Goal: Task Accomplishment & Management: Manage account settings

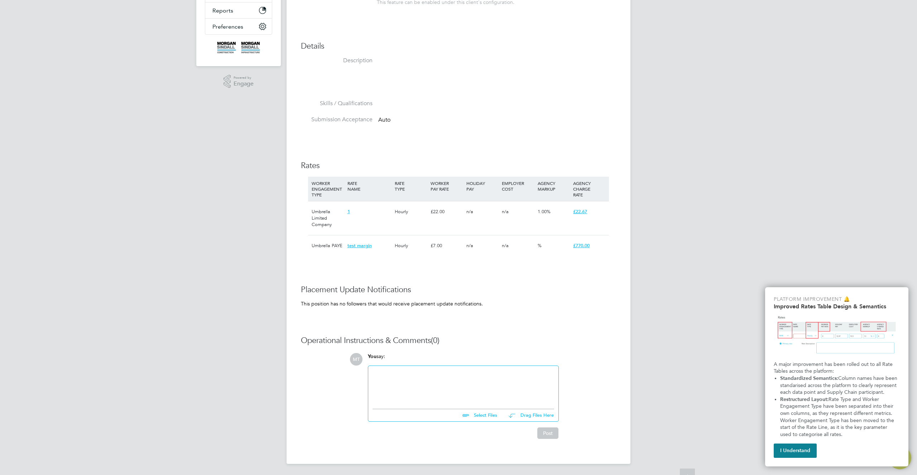
scroll to position [131, 0]
click at [469, 395] on div at bounding box center [463, 385] width 182 height 31
click at [406, 374] on div "test link 1" at bounding box center [463, 385] width 182 height 31
click at [547, 433] on button "Post" at bounding box center [547, 432] width 21 height 11
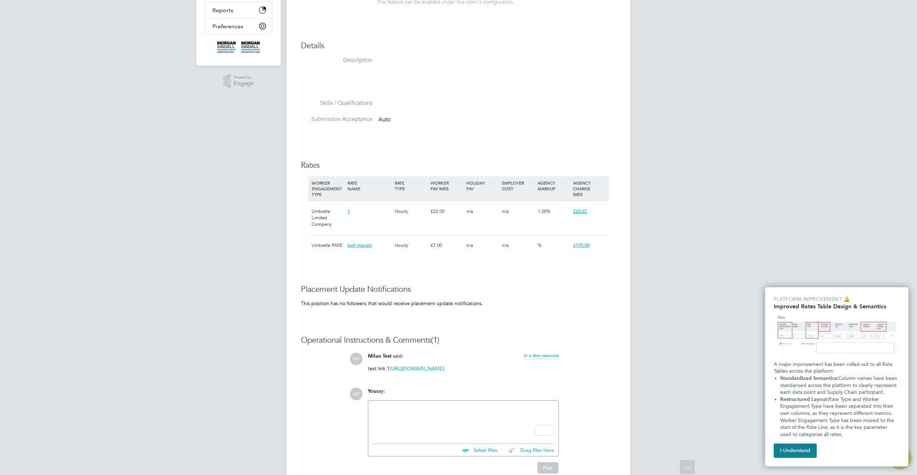
click at [440, 371] on link "https://www.mobile.de/?lang=en" at bounding box center [417, 369] width 54 height 6
click at [475, 414] on div "To enrich screen reader interactions, please activate Accessibility in Grammarl…" at bounding box center [463, 420] width 182 height 31
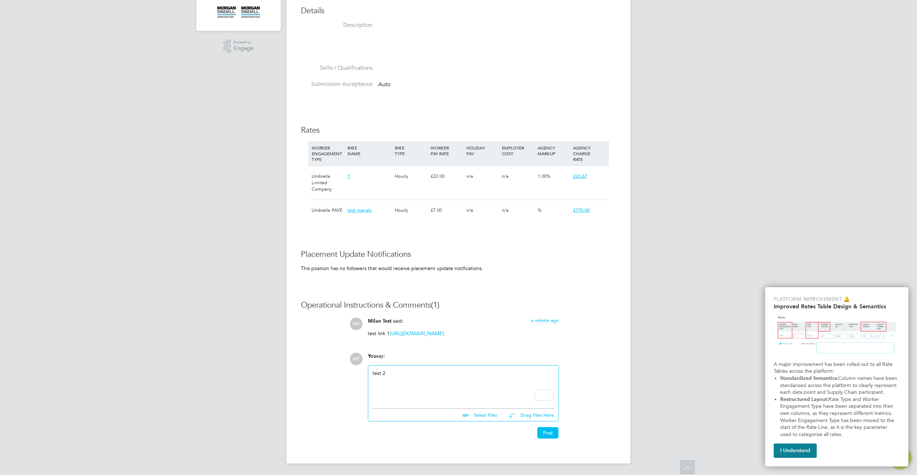
click at [473, 376] on div "test 2" at bounding box center [463, 385] width 182 height 31
click at [478, 419] on input "file" at bounding box center [499, 414] width 107 height 10
type input "C:\fakepath\Screenshot 2025-08-28 at 18.17.10.png"
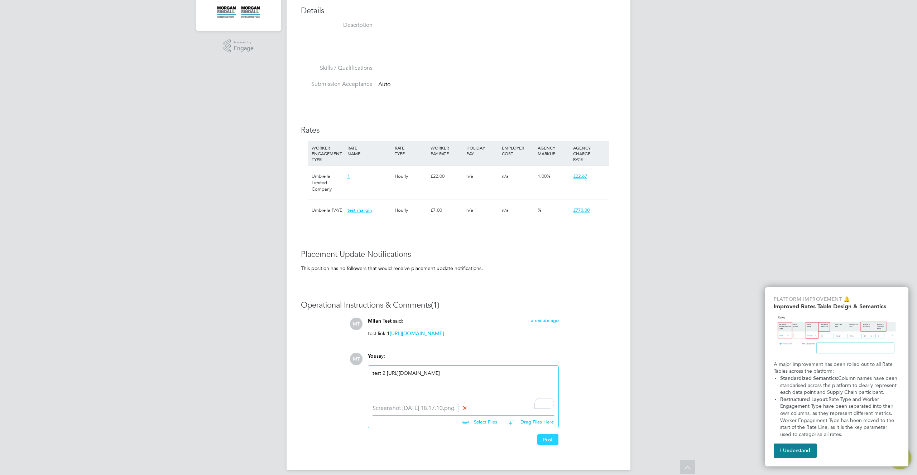
click at [556, 446] on button "Post" at bounding box center [547, 439] width 21 height 11
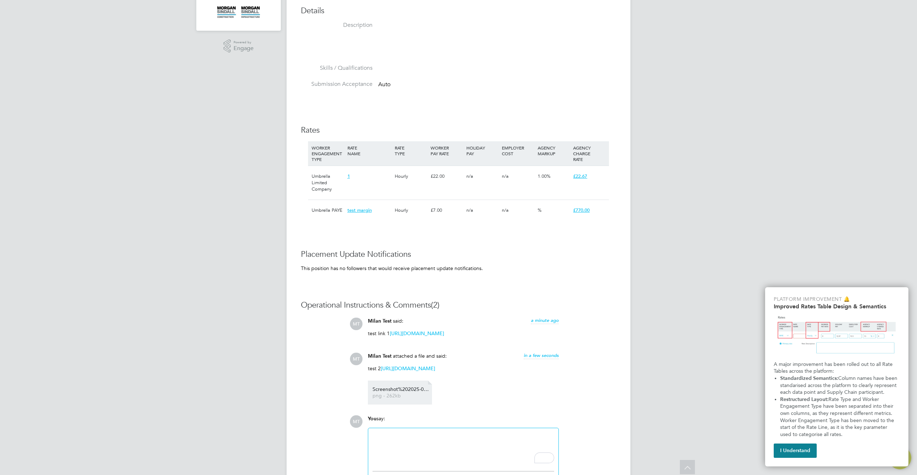
click at [401, 399] on link "Screenshot%202025-08-28%20at%2018.17.10 png - 262kb" at bounding box center [400, 393] width 57 height 12
click at [421, 372] on link "https://suchen.mobile.de/fahrzeuge/details.html?id=433199933&action=topInCatego…" at bounding box center [408, 369] width 54 height 6
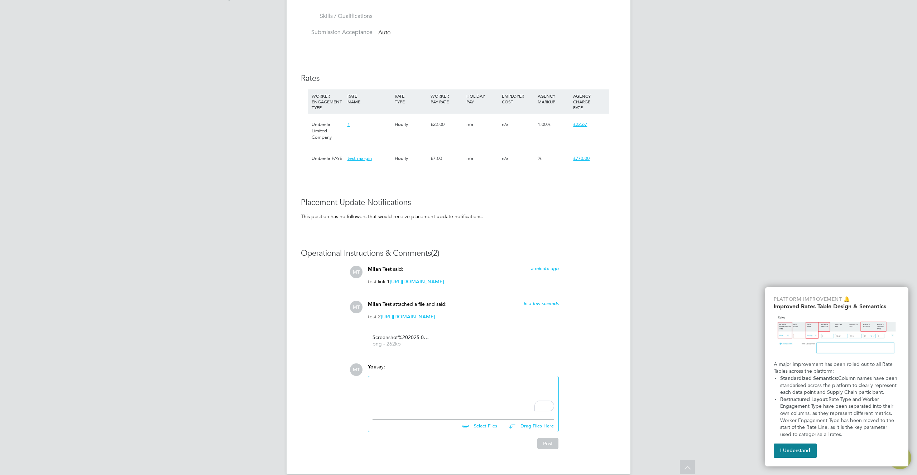
scroll to position [249, 0]
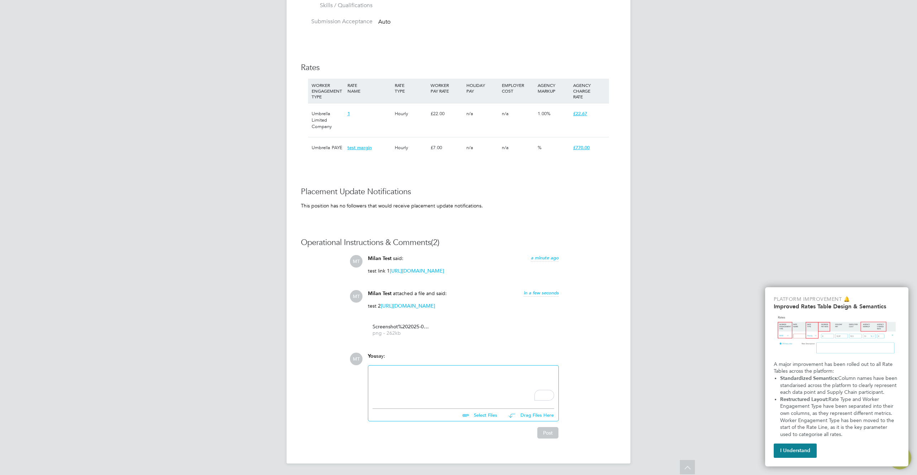
click at [543, 290] on span "in a few seconds" at bounding box center [540, 293] width 35 height 6
click at [608, 265] on div "MT Milan Test said: 29 Aug 2025, 16:51 test link 1 https://www.mobile.de/?lang=…" at bounding box center [482, 298] width 266 height 87
click at [512, 391] on div "To enrich screen reader interactions, please activate Accessibility in Grammarl…" at bounding box center [463, 385] width 182 height 31
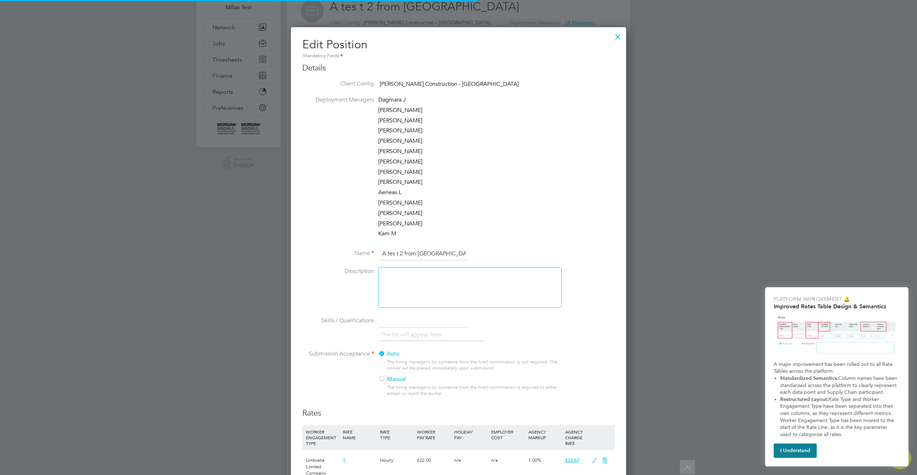
scroll to position [16, 313]
click at [441, 282] on div at bounding box center [469, 288] width 183 height 40
paste div "To enrich screen reader interactions, please activate Accessibility in Grammarl…"
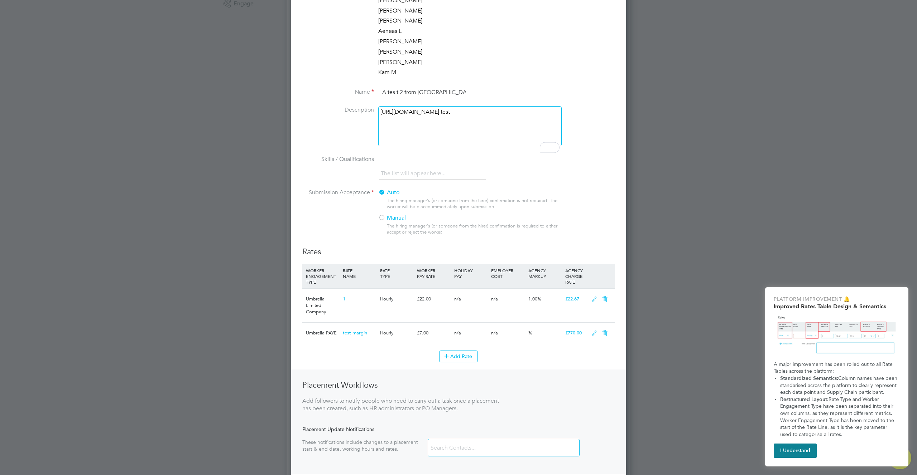
scroll to position [252, 0]
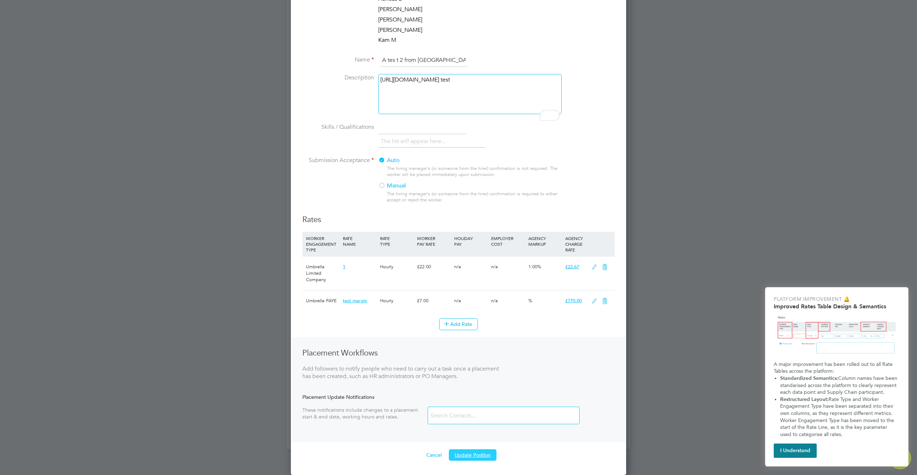
click at [477, 457] on button "Update Position" at bounding box center [473, 455] width 48 height 11
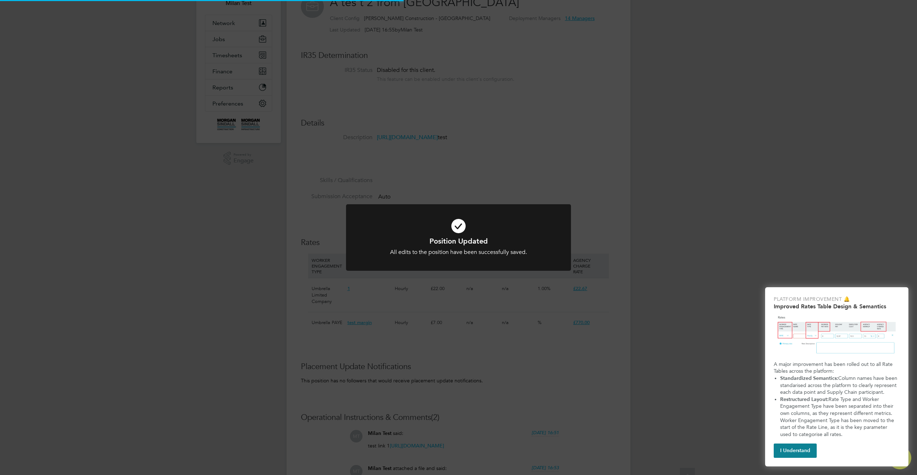
scroll to position [50, 0]
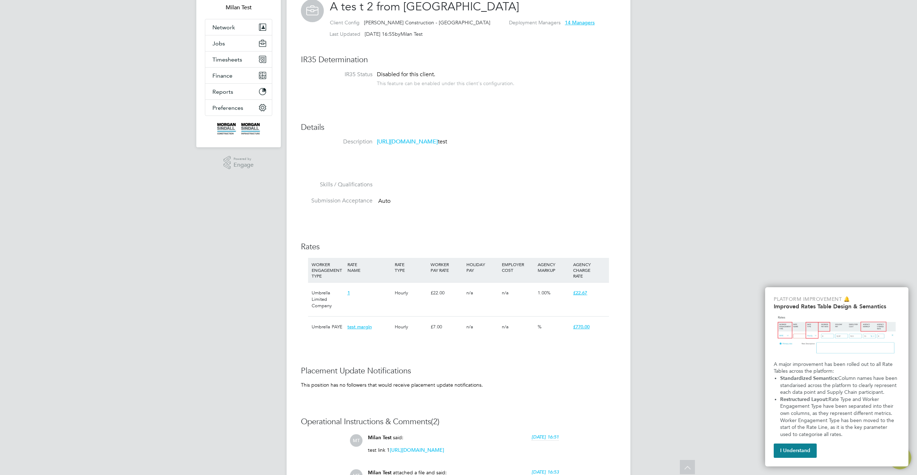
click at [437, 145] on link "https://suchen.mobile.de/fahrzeuge/details.html?id=433199933&action=topInCatego…" at bounding box center [407, 141] width 61 height 7
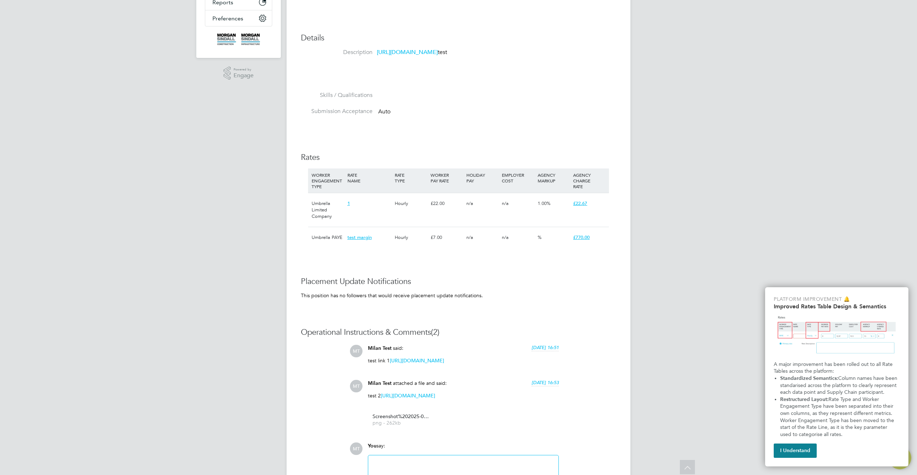
scroll to position [147, 0]
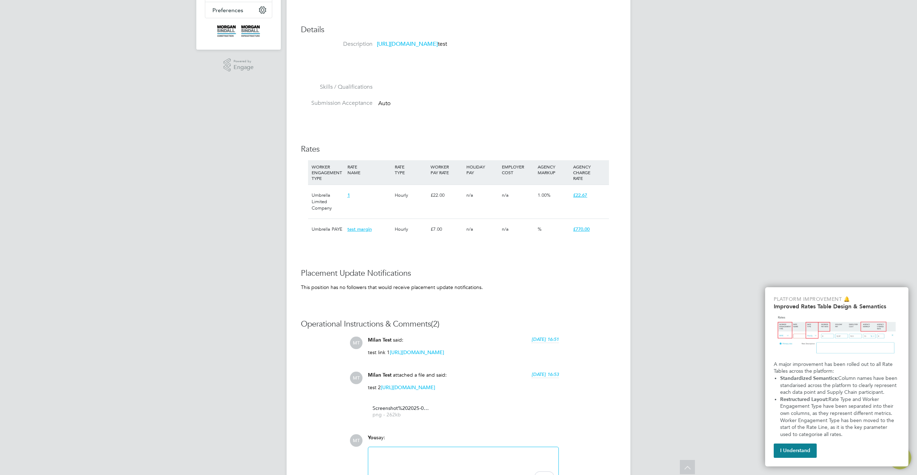
click at [550, 275] on h3 "Placement Update Notifications" at bounding box center [458, 274] width 315 height 10
click at [363, 228] on span "test margin" at bounding box center [359, 229] width 24 height 6
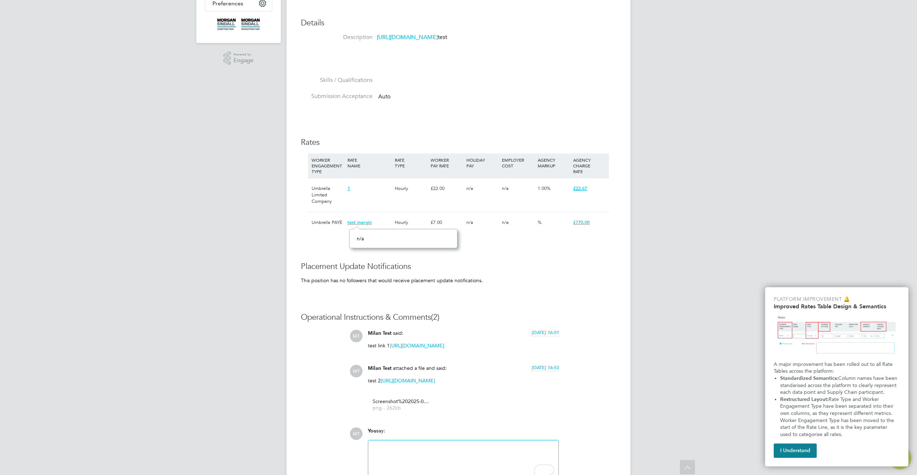
scroll to position [249, 0]
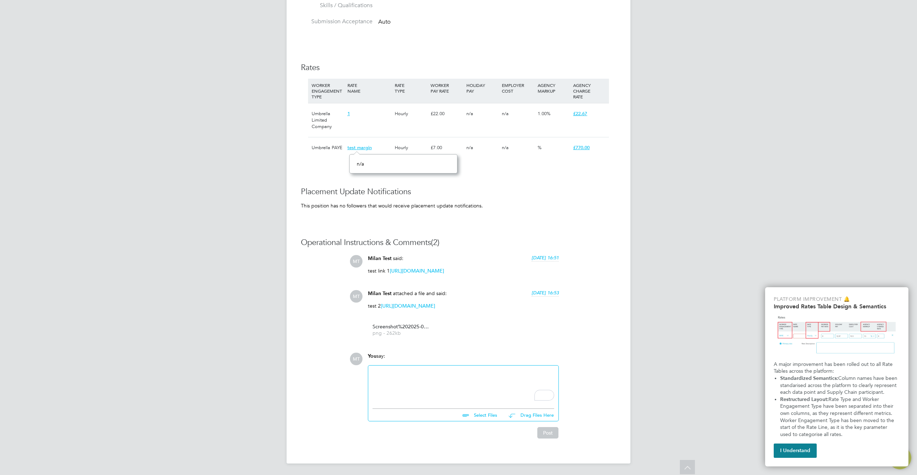
click at [657, 278] on div "MT Milan Test Notifications Applications: Network Team Members Businesses Sites…" at bounding box center [458, 123] width 917 height 705
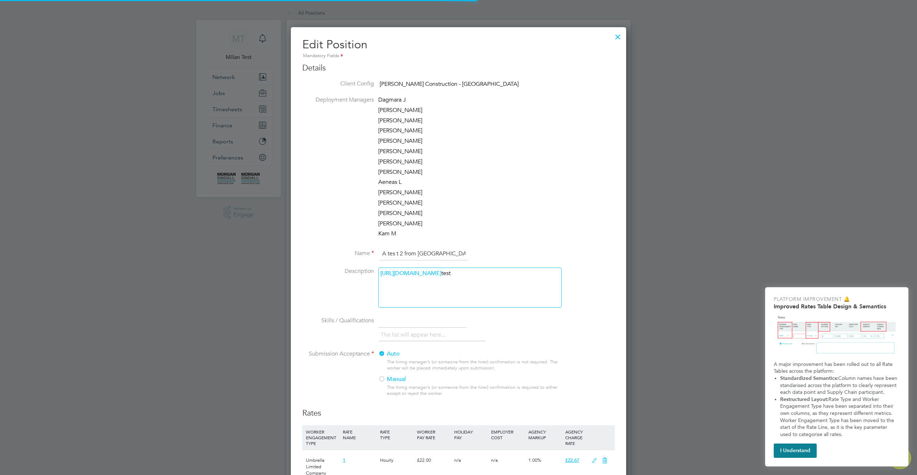
scroll to position [657, 335]
click at [490, 308] on div "https://suchen.mobile.de/fahrzeuge/details.html?id=433199933&action=topInCatego…" at bounding box center [469, 288] width 183 height 40
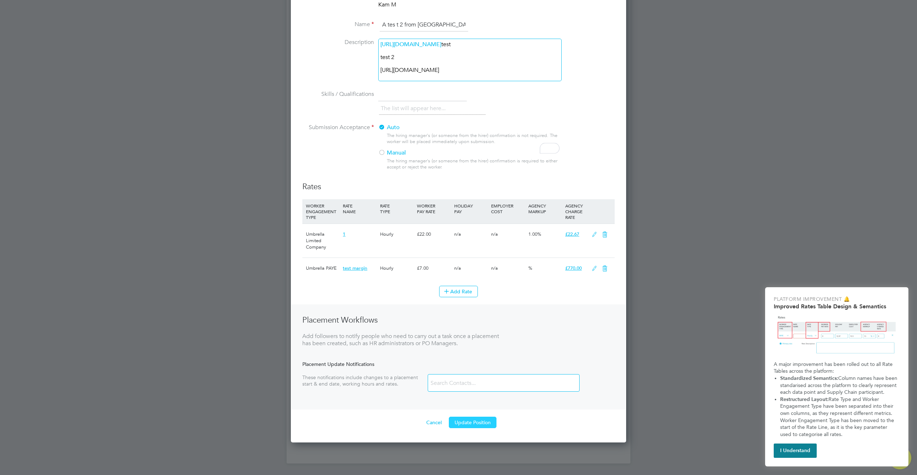
click at [473, 429] on button "Update Position" at bounding box center [473, 422] width 48 height 11
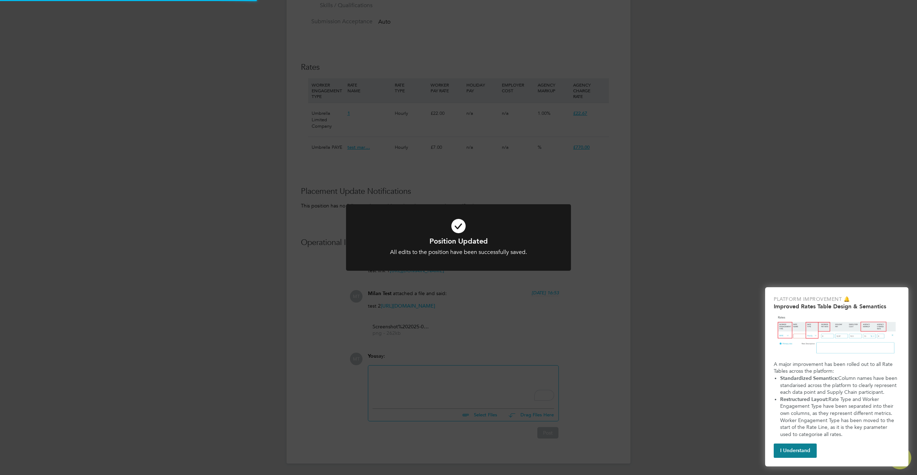
scroll to position [0, 0]
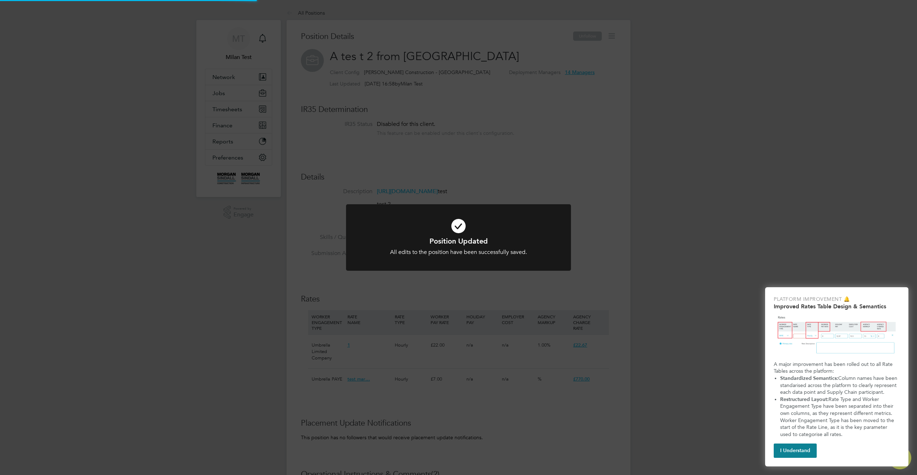
click at [633, 296] on div "Position Updated All edits to the position have been successfully saved. Cancel…" at bounding box center [458, 237] width 917 height 475
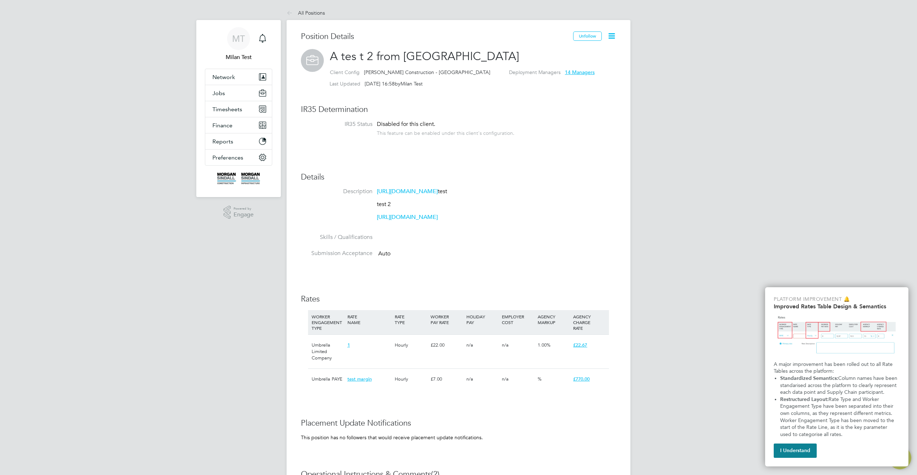
scroll to position [21, 48]
click at [437, 195] on link "https://suchen.mobile.de/fahrzeuge/details.html?id=433199933&action=topInCatego…" at bounding box center [407, 191] width 61 height 7
click at [435, 221] on link "https://suchen.mobile.de/fahrzeuge/details.html?id=411724608&action=eyeCatcher&…" at bounding box center [407, 217] width 61 height 7
click at [393, 55] on span "A tes t 2 from Randstad" at bounding box center [424, 56] width 189 height 14
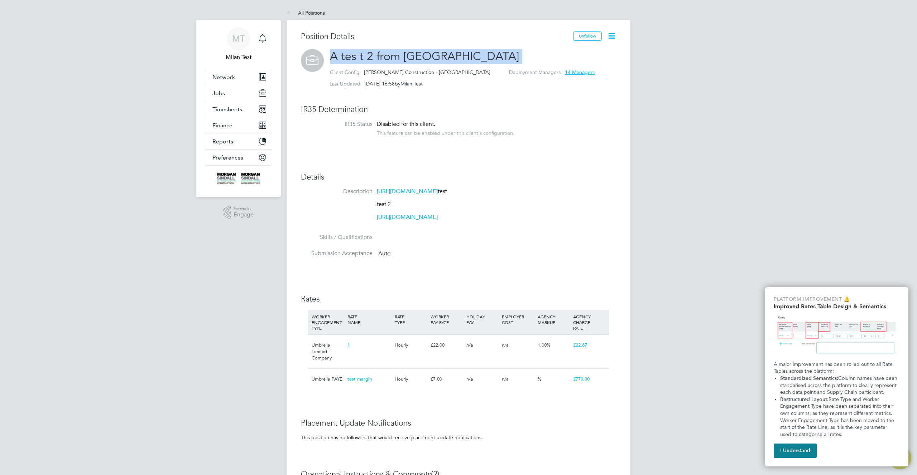
click at [393, 55] on span "A tes t 2 from Randstad" at bounding box center [424, 56] width 189 height 14
click at [356, 146] on div "Position Details Unfollow A tes t 2 from Randstad Client Config Morgan Sindall …" at bounding box center [458, 357] width 315 height 650
click at [305, 13] on link "All Positions" at bounding box center [305, 13] width 38 height 6
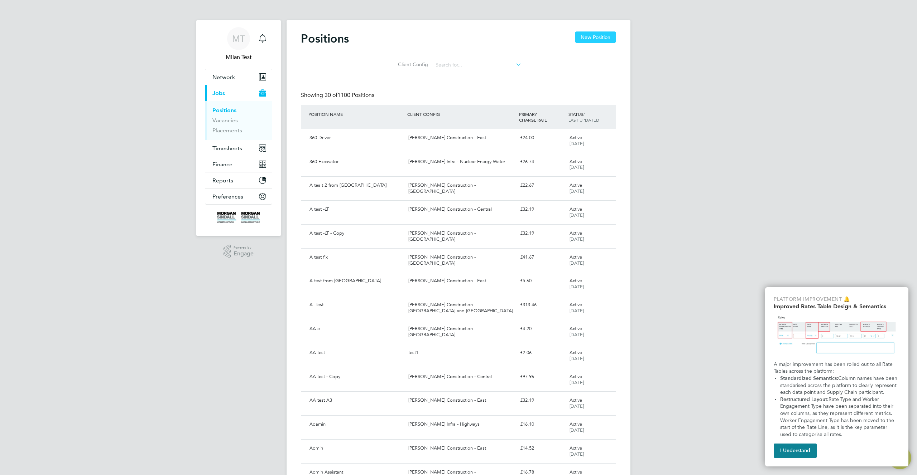
click at [595, 35] on button "New Position" at bounding box center [595, 37] width 41 height 11
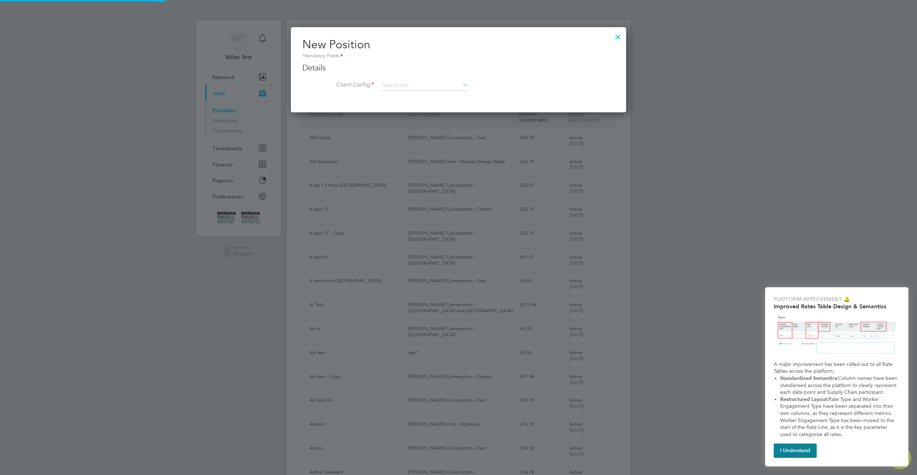
scroll to position [86, 335]
click at [424, 89] on input at bounding box center [423, 85] width 88 height 11
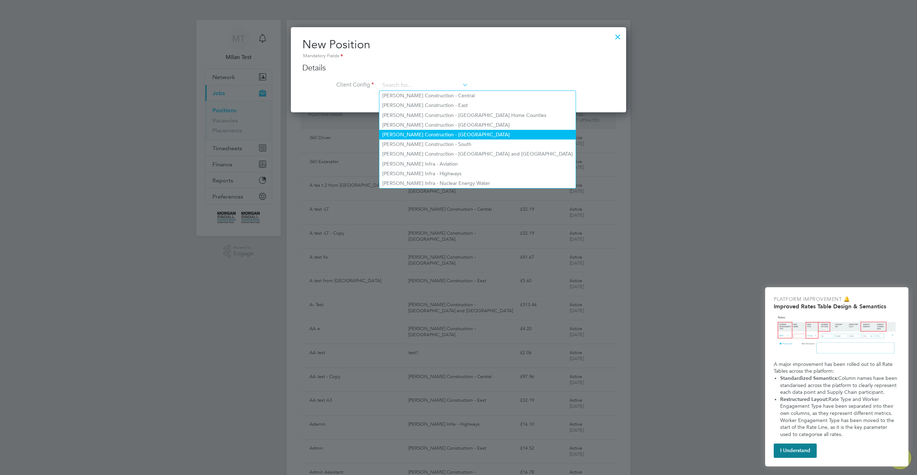
click at [424, 135] on li "Morgan Sindall Construction - Scotland" at bounding box center [477, 135] width 196 height 10
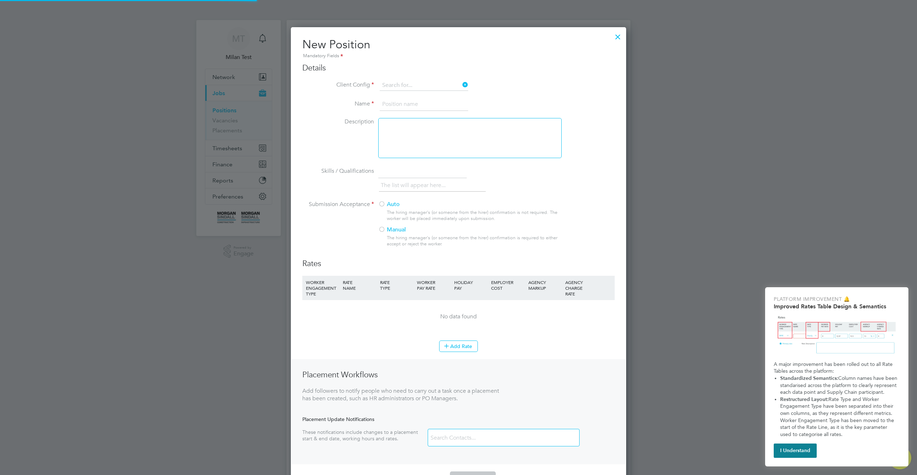
type input "Morgan Sindall Construction - Scotland"
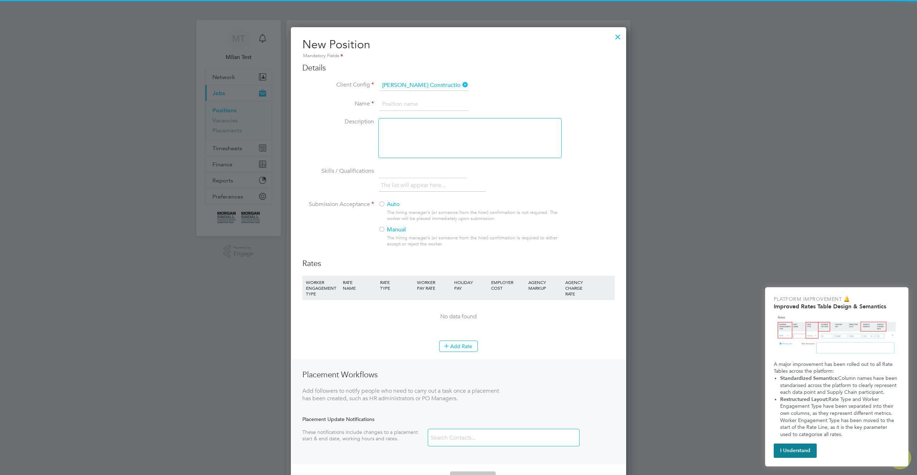
scroll to position [471, 335]
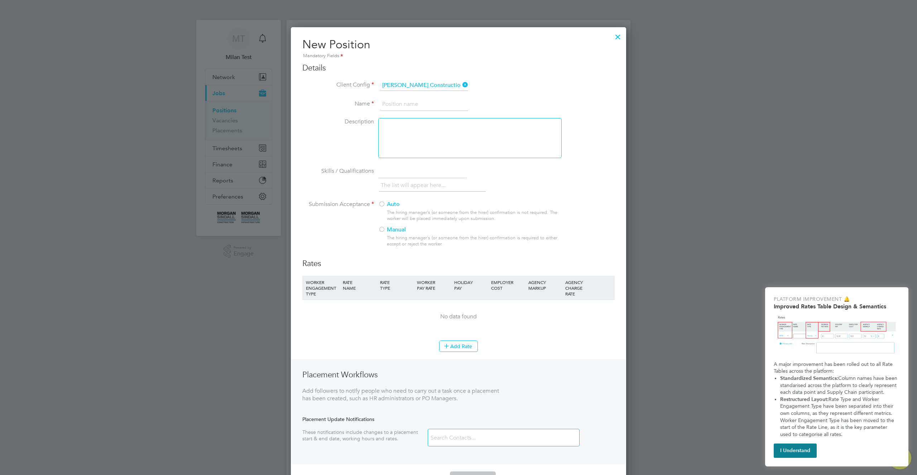
click at [426, 102] on input at bounding box center [423, 104] width 88 height 13
click at [396, 104] on input "Test fo rlinks" at bounding box center [423, 104] width 88 height 13
type input "Test for links"
click at [512, 142] on div at bounding box center [469, 138] width 183 height 40
paste div "To enrich screen reader interactions, please activate Accessibility in Grammarl…"
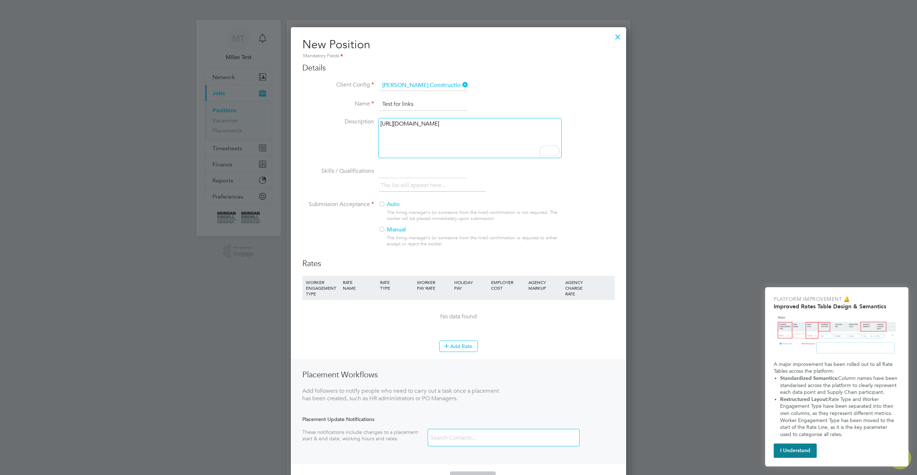
click at [465, 149] on div "https://engage.app.preprod3.engagelabs.io/#/timesheets" at bounding box center [469, 138] width 183 height 40
click at [454, 350] on button "Add Rate" at bounding box center [458, 346] width 39 height 11
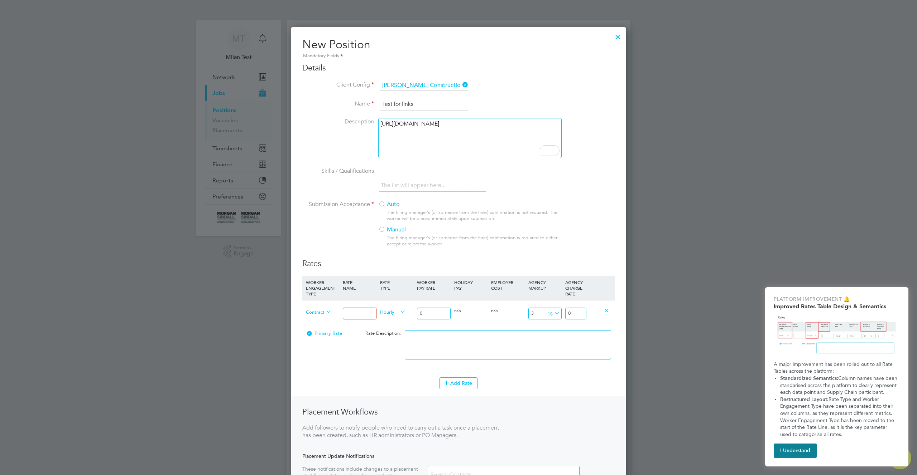
click at [359, 315] on input at bounding box center [359, 314] width 33 height 12
type input "tets"
click at [434, 311] on input "0" at bounding box center [433, 314] width 33 height 12
type input "02"
type input "2.06"
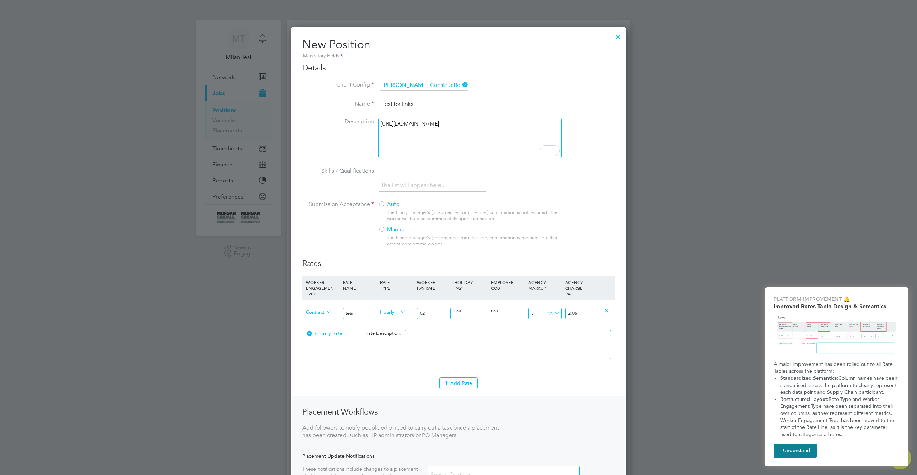
type input "023"
type input "23.69"
type input "023"
click at [349, 313] on input "tets" at bounding box center [359, 314] width 33 height 12
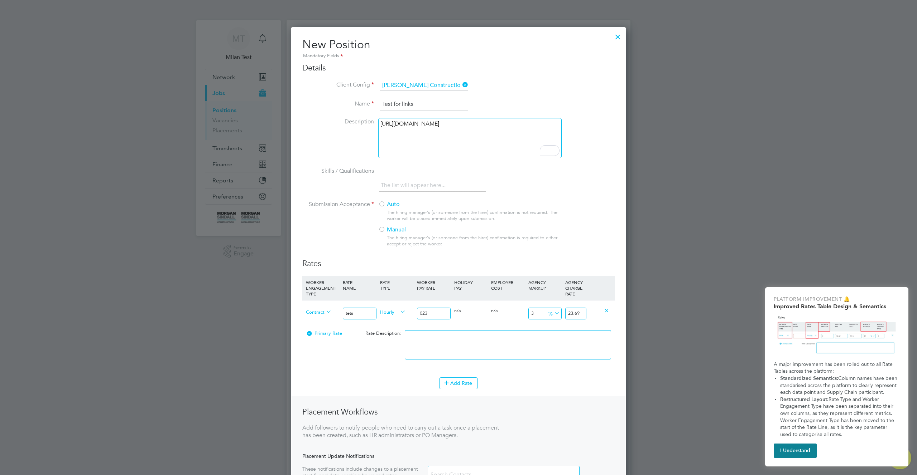
click at [349, 313] on input "tets" at bounding box center [359, 314] width 33 height 12
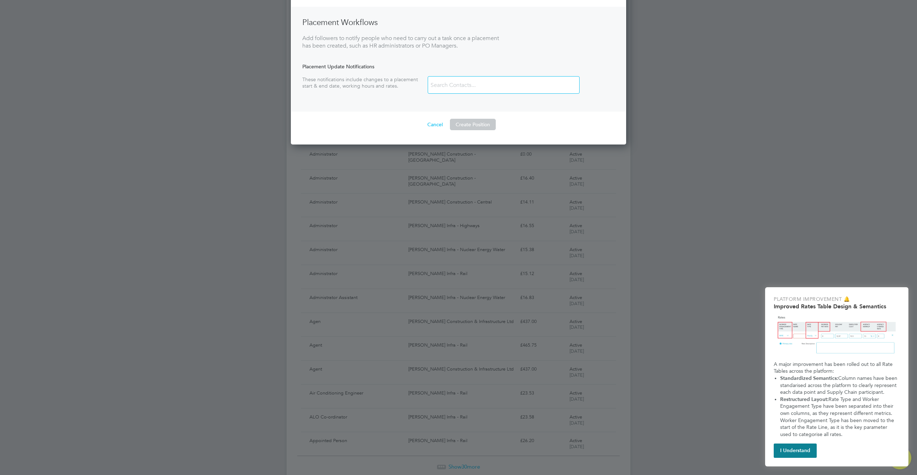
scroll to position [418, 0]
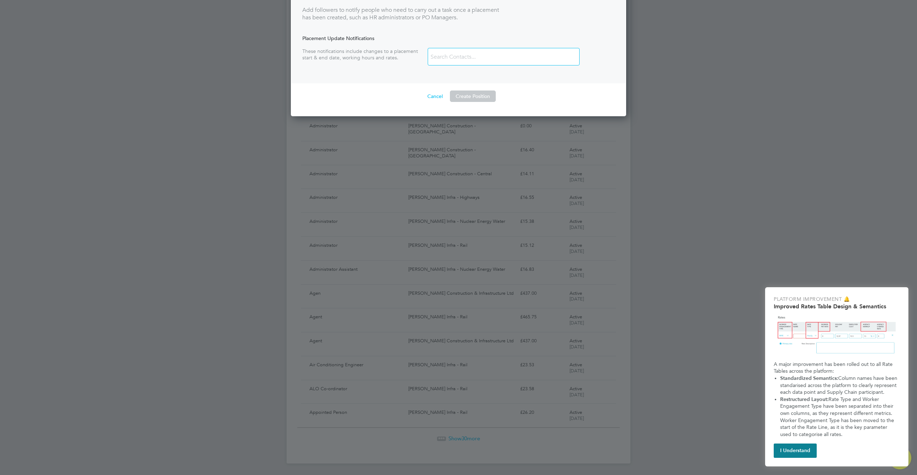
type input "test"
click at [477, 97] on button "Create Position" at bounding box center [473, 96] width 46 height 11
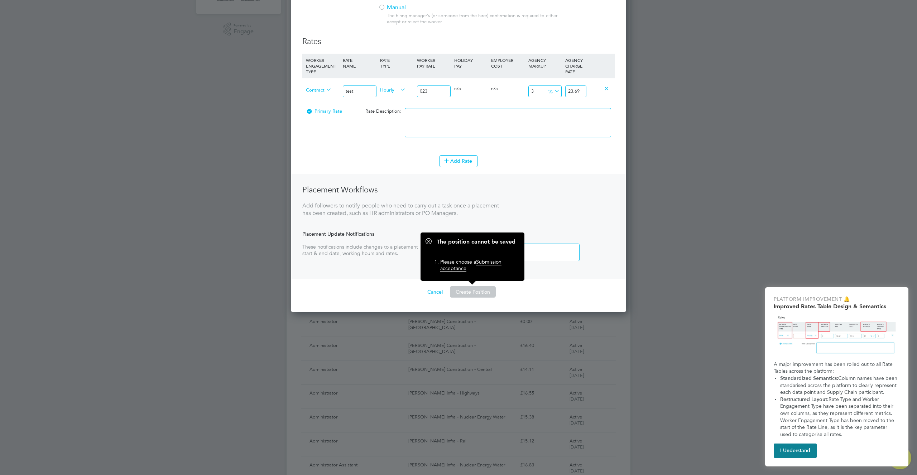
scroll to position [153, 0]
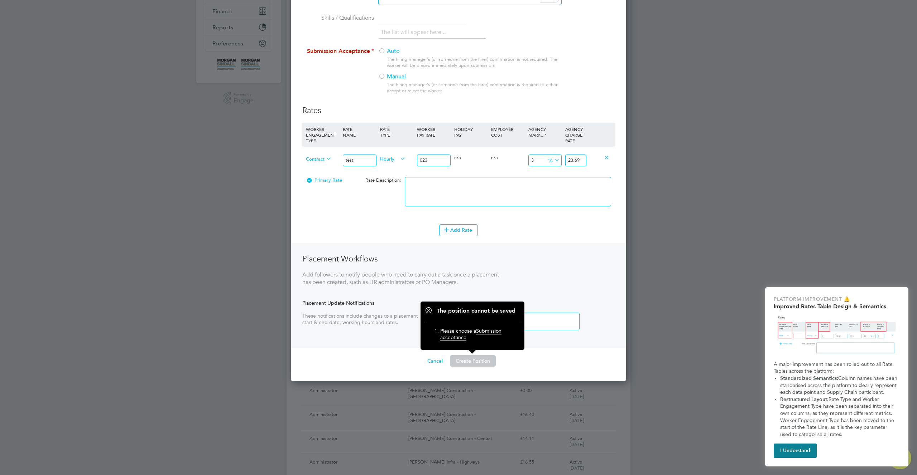
click at [382, 49] on div at bounding box center [381, 51] width 7 height 7
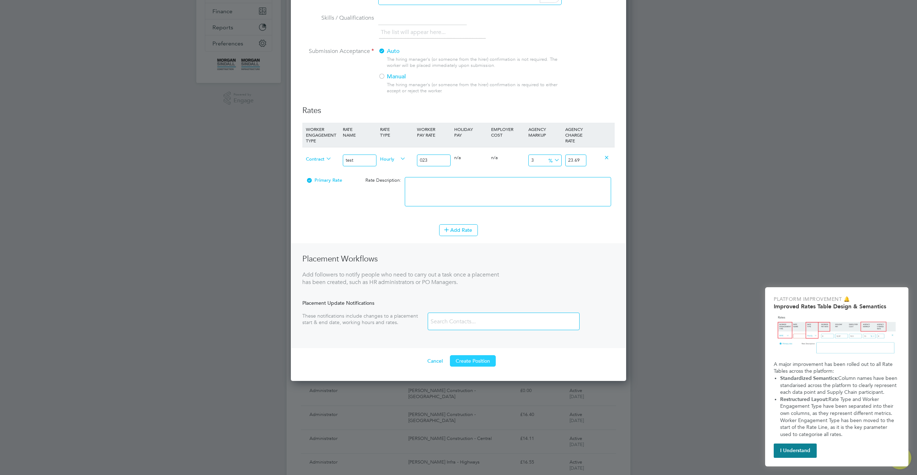
click at [477, 367] on button "Create Position" at bounding box center [473, 361] width 46 height 11
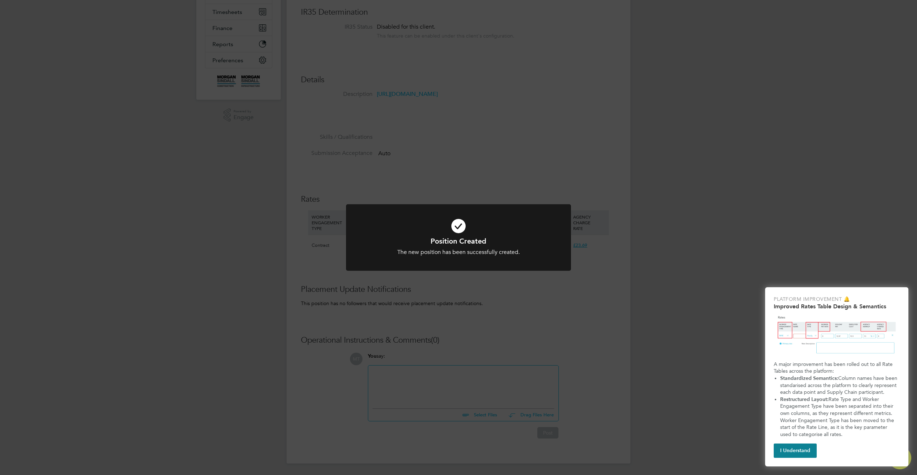
scroll to position [7, 110]
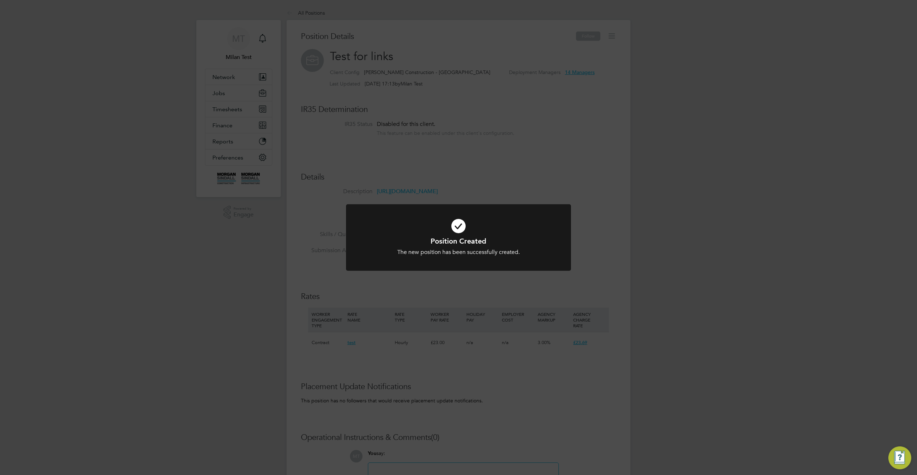
click at [505, 173] on div "Position Created The new position has been successfully created. Cancel Okay" at bounding box center [458, 237] width 917 height 475
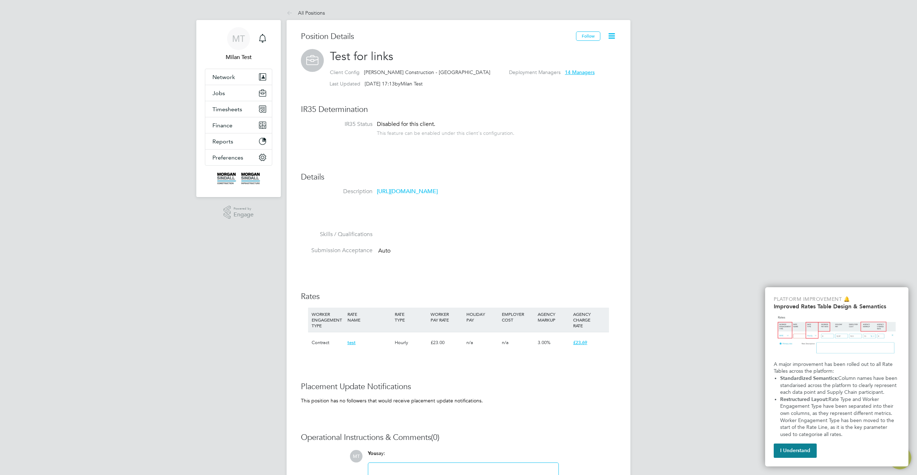
scroll to position [21, 48]
click at [531, 155] on div "Position Details Follow Test for links Client Config Morgan Sindall Constructio…" at bounding box center [458, 290] width 315 height 516
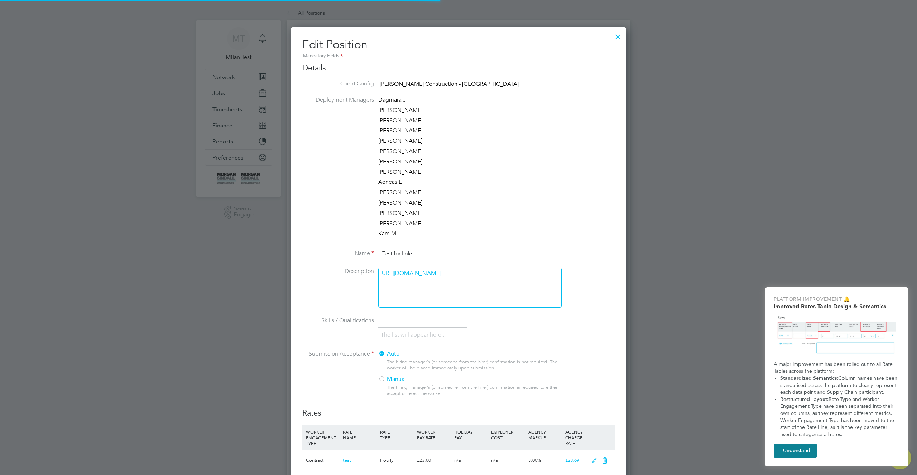
scroll to position [16, 313]
click at [442, 272] on p "https://morgansindall.app.en3224.engagelabs.io/#/timesheets" at bounding box center [469, 274] width 179 height 8
click at [548, 272] on p "https://morgansindall.app.en3224.engagelabs.io/#/timesheets" at bounding box center [469, 274] width 179 height 8
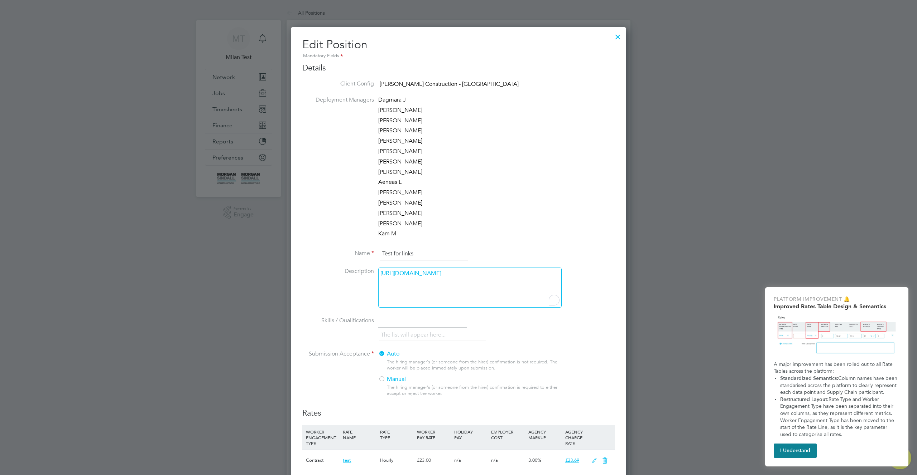
click at [548, 272] on p "https://morgansindall.app.en3224.engagelabs.io/#/timesheets" at bounding box center [469, 274] width 179 height 8
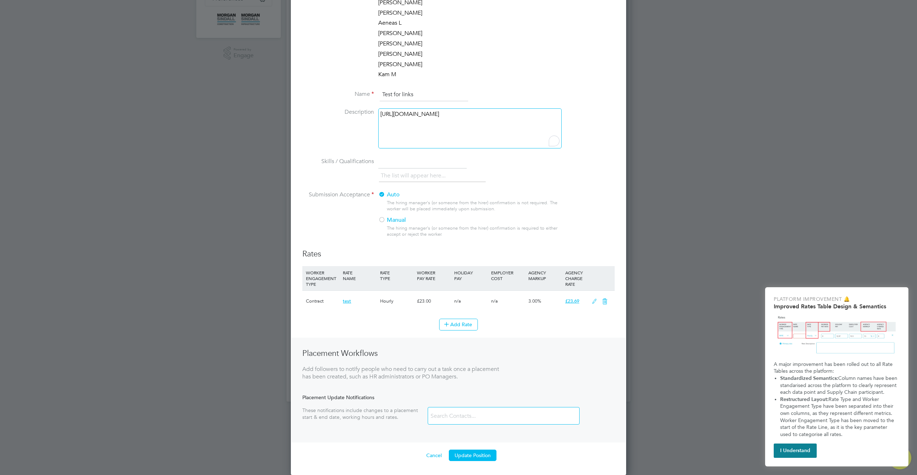
scroll to position [160, 0]
click at [465, 456] on button "Update Position" at bounding box center [473, 455] width 48 height 11
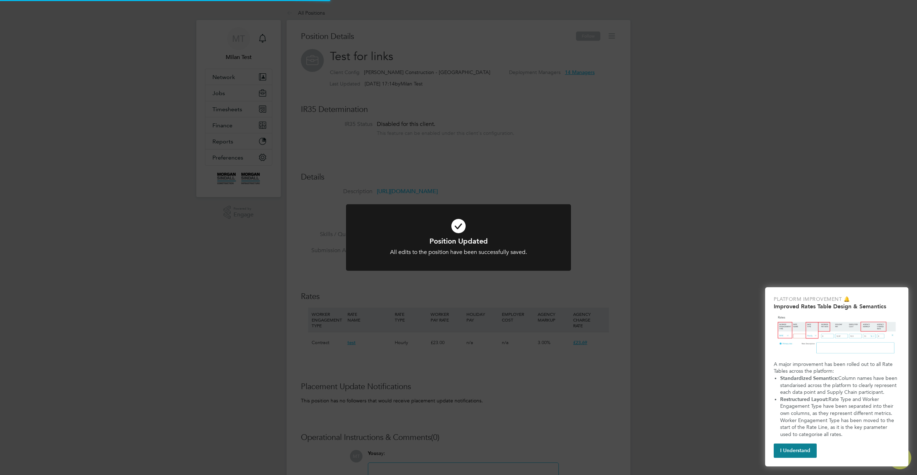
scroll to position [21, 48]
click at [627, 279] on div "Position Updated All edits to the position have been successfully saved. Cancel…" at bounding box center [458, 237] width 917 height 475
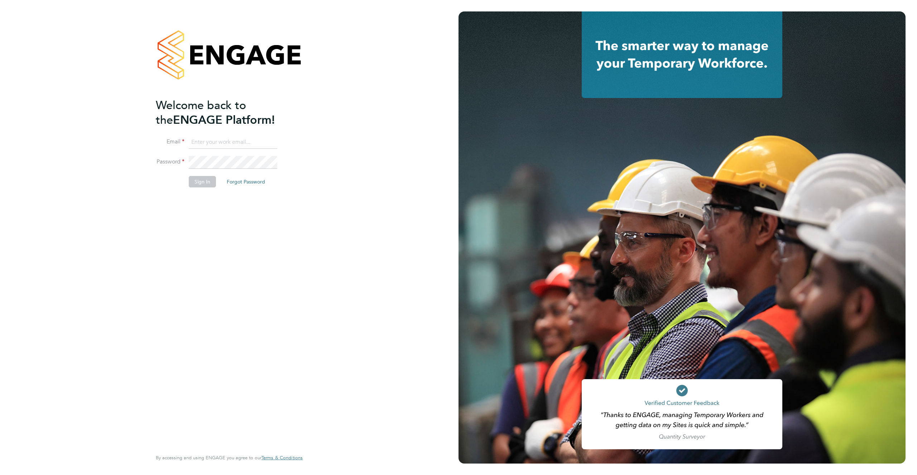
type input "support@engagelabs.io"
click at [201, 181] on button "Sign In" at bounding box center [202, 181] width 27 height 11
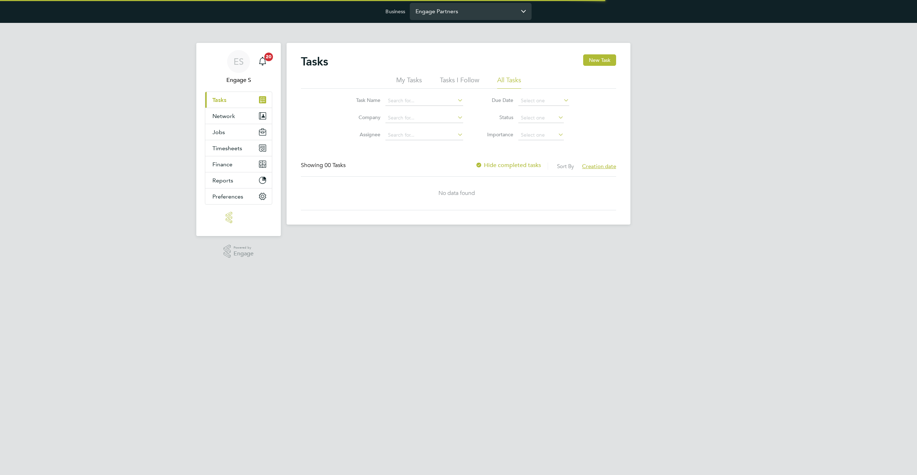
click at [479, 15] on input "Engage Partners" at bounding box center [471, 11] width 122 height 17
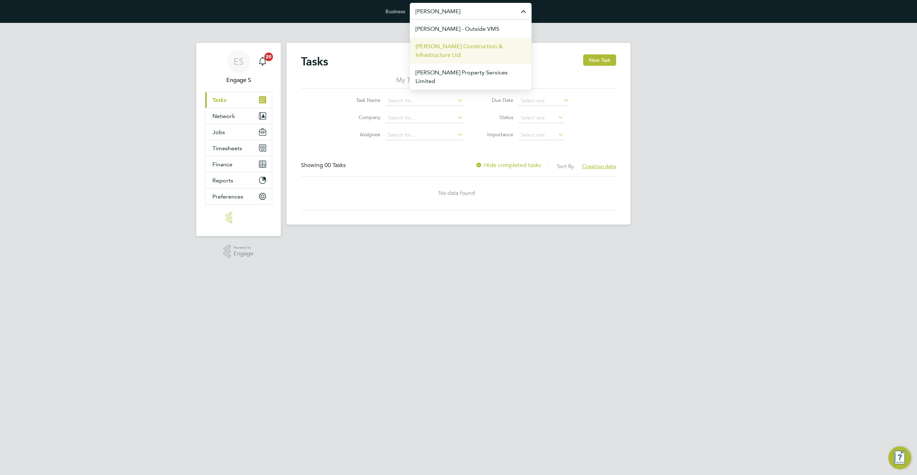
click at [487, 52] on span "[PERSON_NAME] Construction & Infrastructure Ltd" at bounding box center [470, 50] width 110 height 17
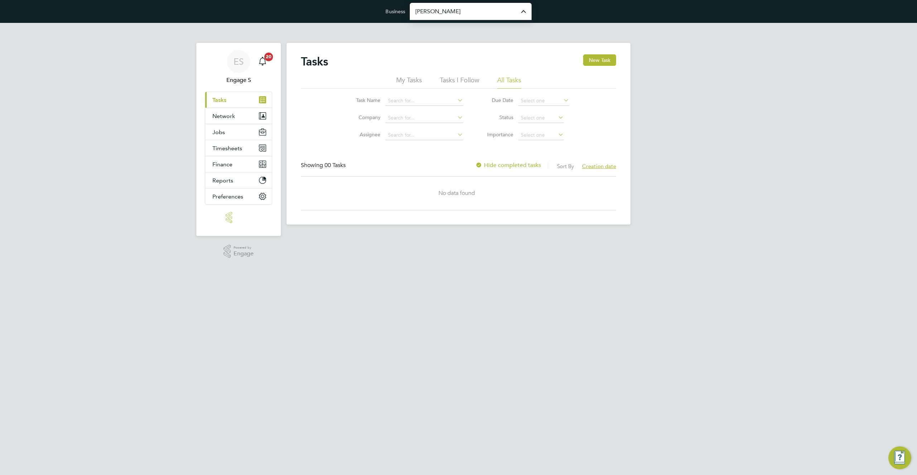
type input "[PERSON_NAME] Construction & Infrastructure Ltd"
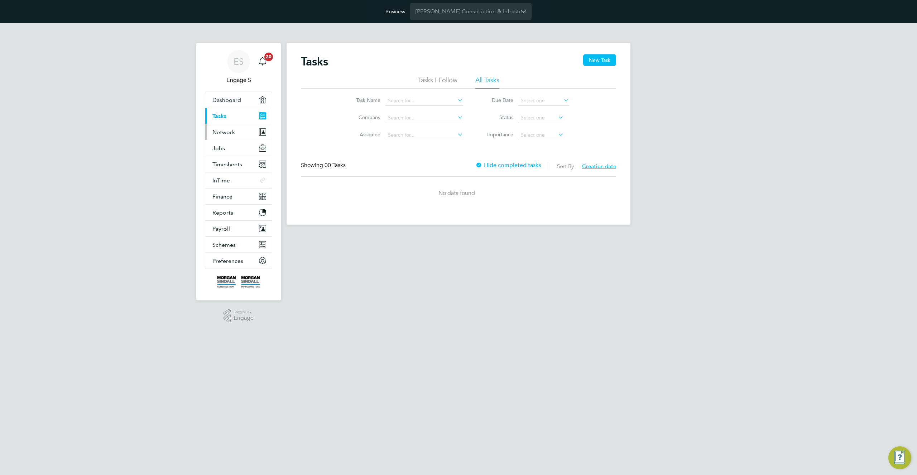
click at [232, 133] on span "Network" at bounding box center [223, 132] width 23 height 7
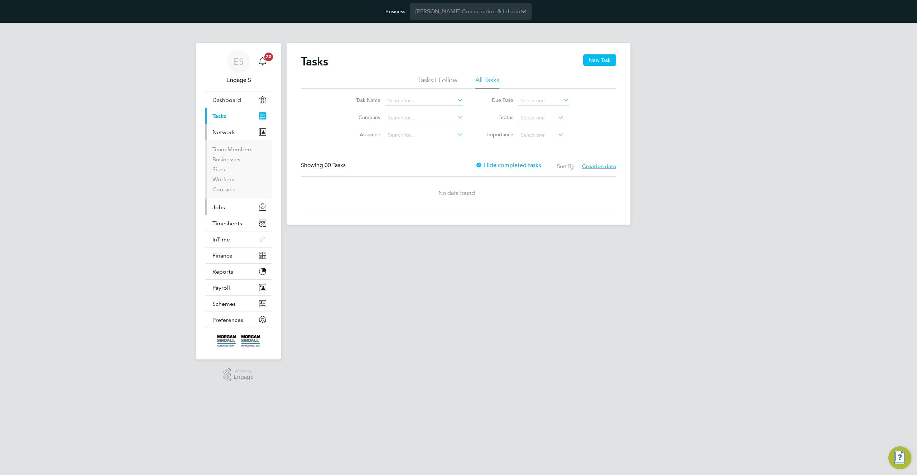
click at [222, 204] on span "Jobs" at bounding box center [218, 207] width 13 height 7
click at [226, 166] on link "Positions" at bounding box center [224, 165] width 24 height 7
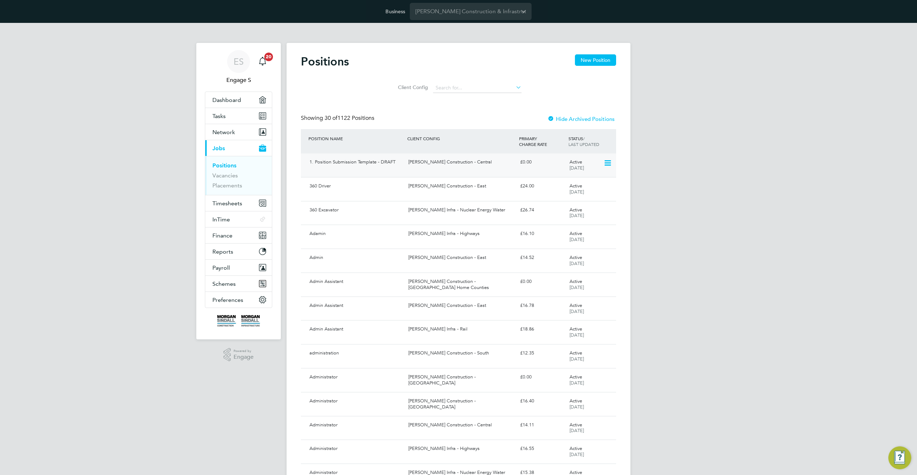
click at [419, 159] on div "Morgan Sindall Construction - Central" at bounding box center [460, 162] width 111 height 12
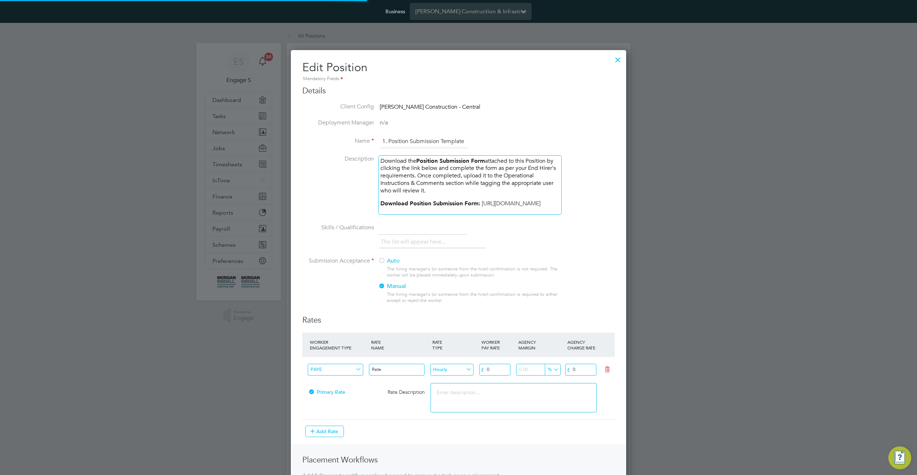
scroll to position [533, 335]
click at [475, 395] on textarea at bounding box center [513, 397] width 166 height 29
click at [436, 189] on p "Download the Position Submission Form attached to this Position by clicking the…" at bounding box center [469, 176] width 179 height 37
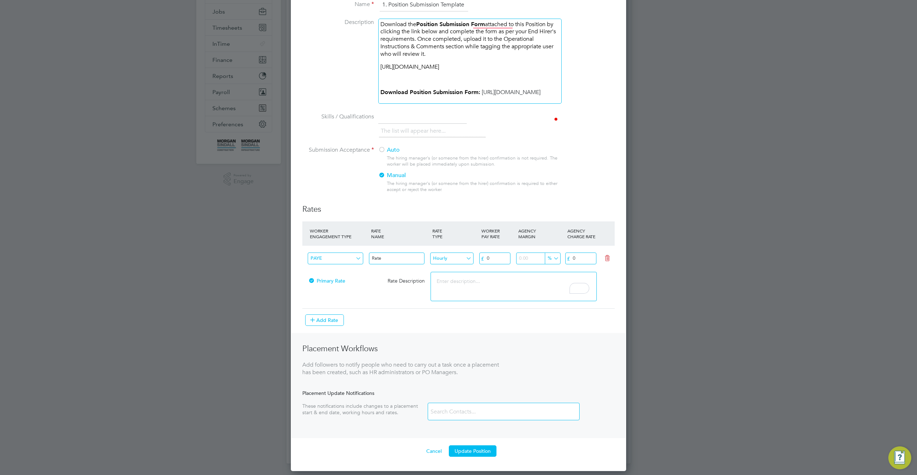
scroll to position [155, 0]
click at [463, 457] on button "Update Position" at bounding box center [473, 451] width 48 height 11
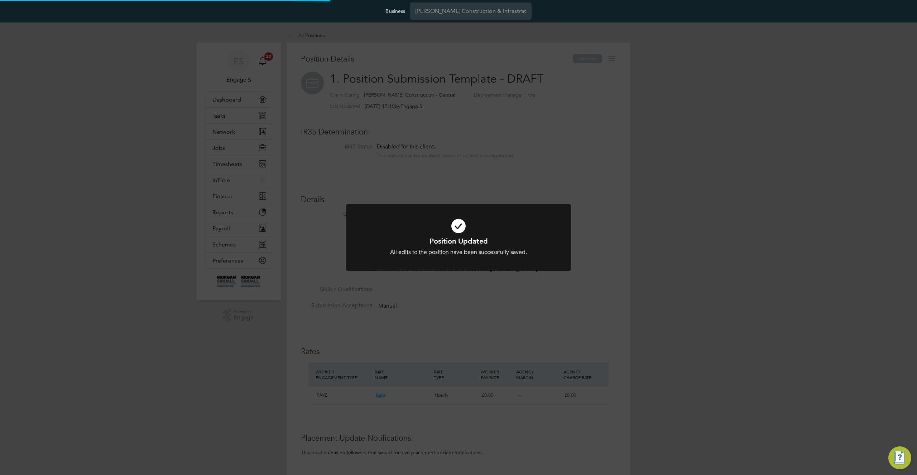
scroll to position [7, 108]
click at [631, 251] on div "Position Updated All edits to the position have been successfully saved. Cancel…" at bounding box center [458, 237] width 917 height 475
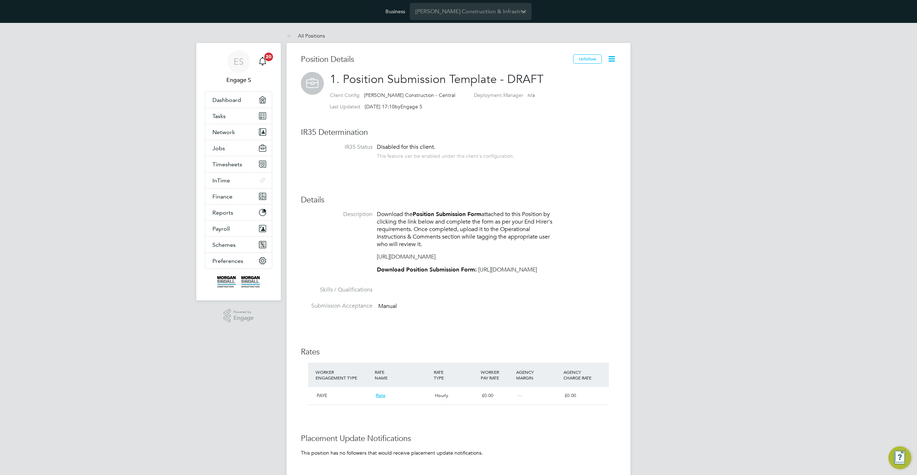
click at [435, 261] on link "https://suchen.mobile.de/fahrzeuge/search.html?dam=false&fr=2014%3A&isSearchReq…" at bounding box center [406, 256] width 59 height 7
click at [504, 274] on link "https://tinyurl.com/282uklou" at bounding box center [507, 269] width 59 height 7
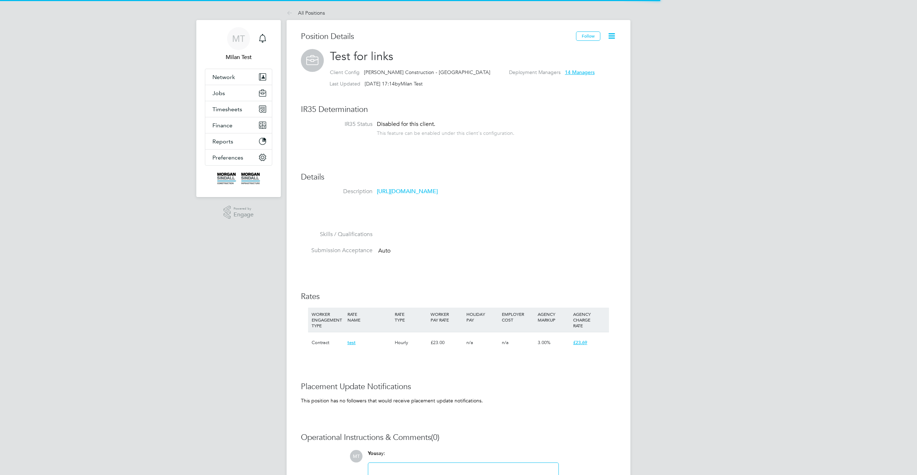
scroll to position [21, 48]
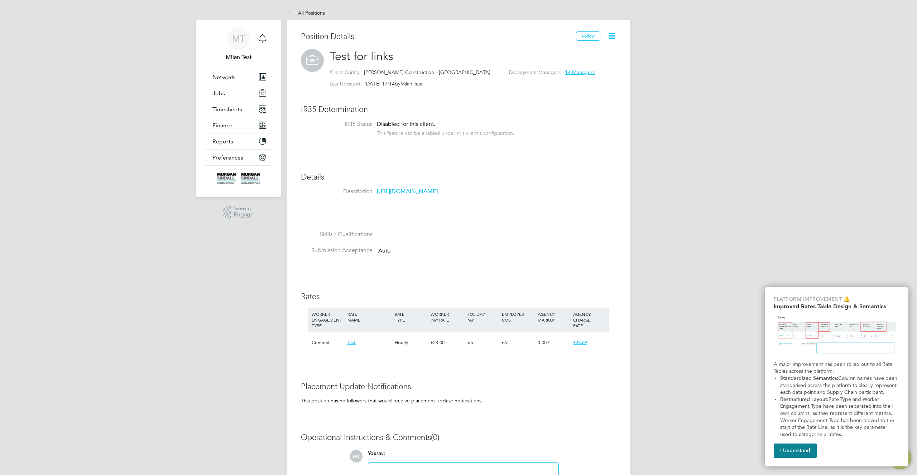
click at [615, 35] on icon at bounding box center [611, 36] width 9 height 9
click at [579, 140] on li "IR35 Status Disabled for this client. This feature can be enabled under this cl…" at bounding box center [458, 132] width 315 height 23
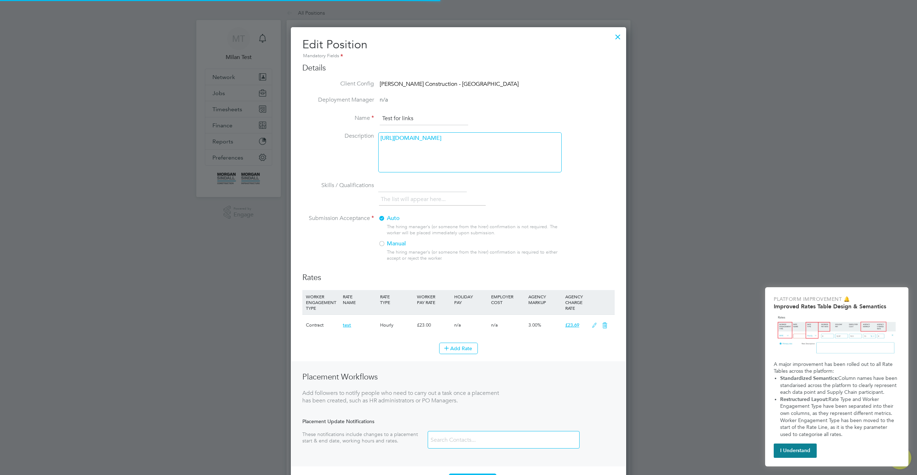
scroll to position [609, 335]
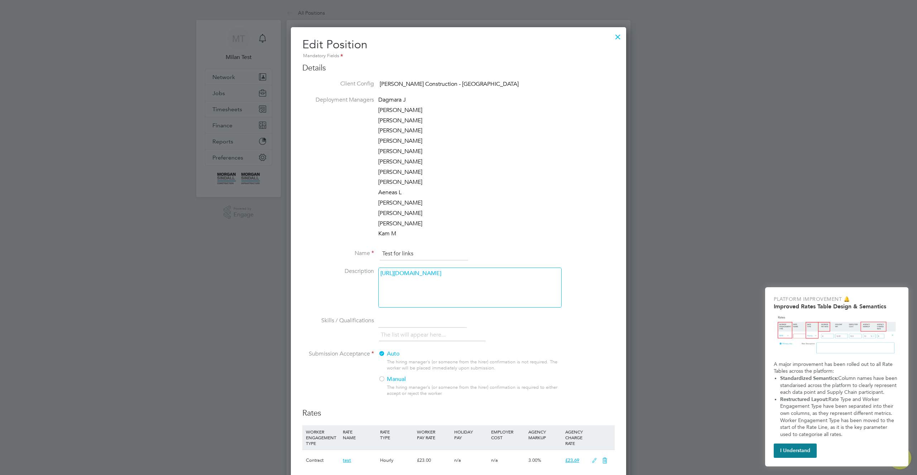
click at [450, 285] on div "https://morgansindall.app.en3224.engagelabs.io/#/login?redirect=timesheets" at bounding box center [469, 288] width 183 height 40
click at [449, 277] on p "https://morgansindall.app.en3224.engagelabs.io/#/login?redirect=timesheets" at bounding box center [469, 274] width 179 height 8
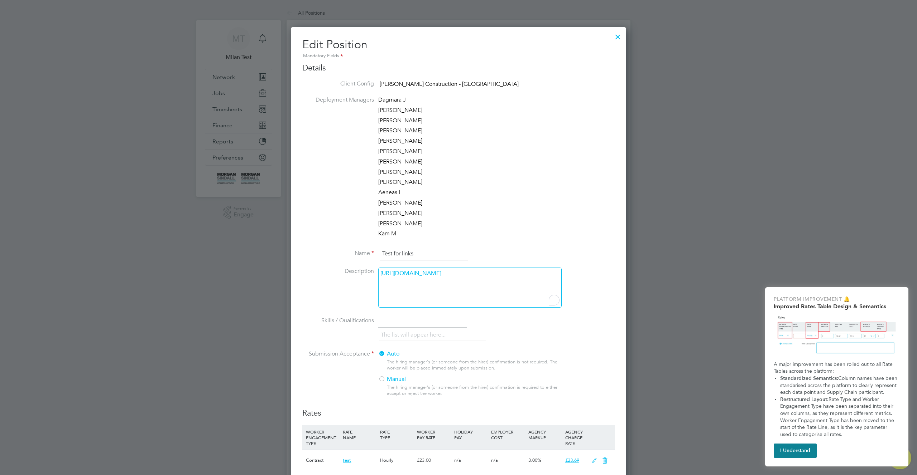
click at [449, 277] on p "https://morgansindall.app.en3224.engagelabs.io/#/login?redirect=timesheets" at bounding box center [469, 274] width 179 height 8
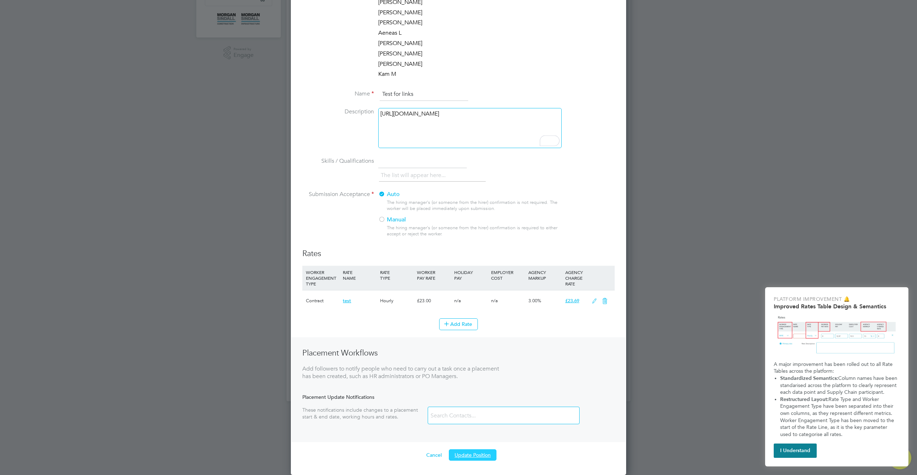
click at [477, 451] on button "Update Position" at bounding box center [473, 455] width 48 height 11
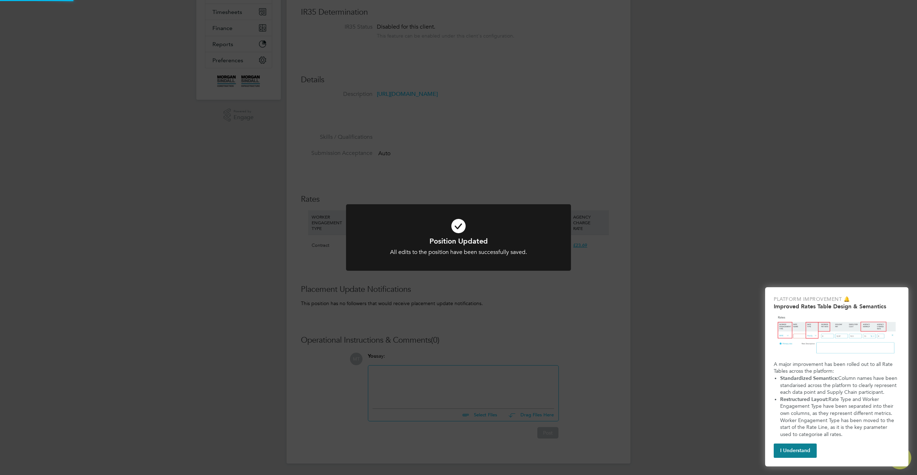
scroll to position [0, 0]
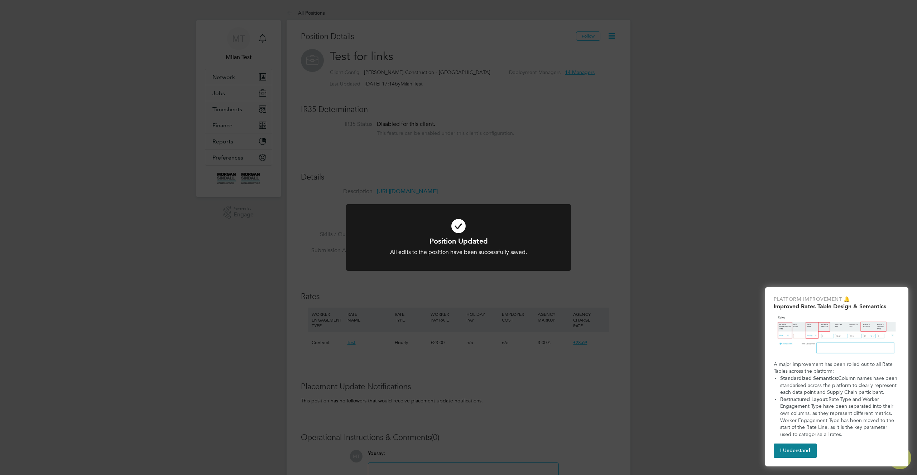
click at [414, 144] on div "Position Updated All edits to the position have been successfully saved. Cancel…" at bounding box center [458, 237] width 917 height 475
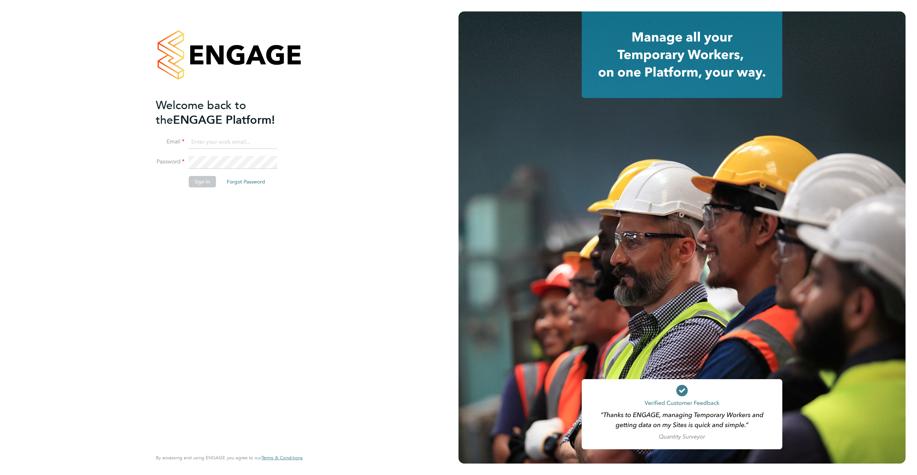
type input "[EMAIL_ADDRESS][DOMAIN_NAME]"
click at [200, 182] on button "Sign In" at bounding box center [202, 181] width 27 height 11
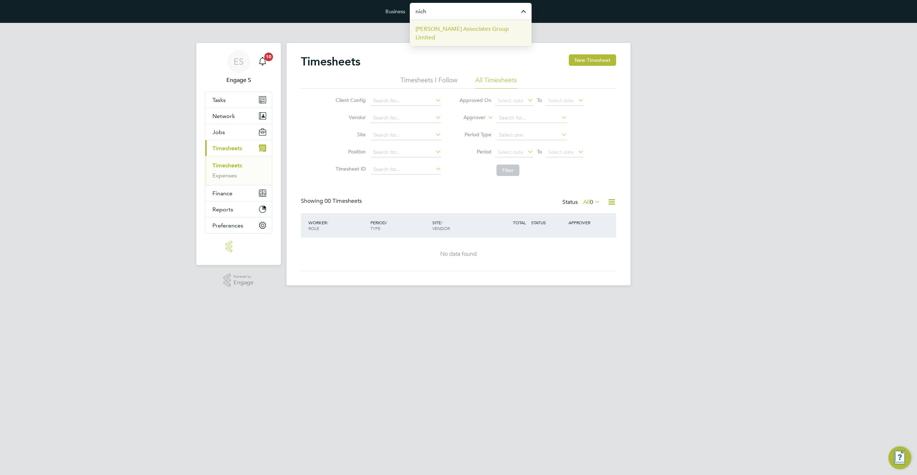
click at [496, 29] on span "[PERSON_NAME] Associates Group Limited" at bounding box center [470, 33] width 110 height 17
type input "[PERSON_NAME] Associates Group Limited"
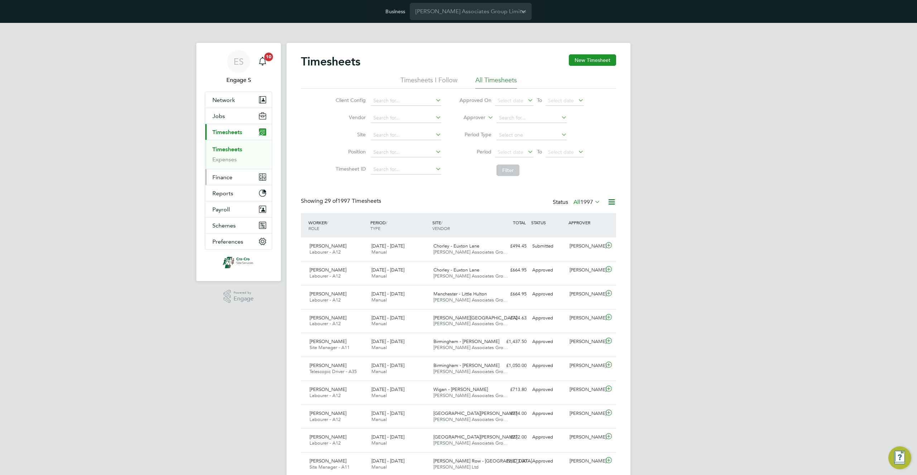
click at [226, 177] on span "Finance" at bounding box center [222, 177] width 20 height 7
click at [225, 166] on link "Invoices & Credit Notes" at bounding box center [234, 169] width 45 height 14
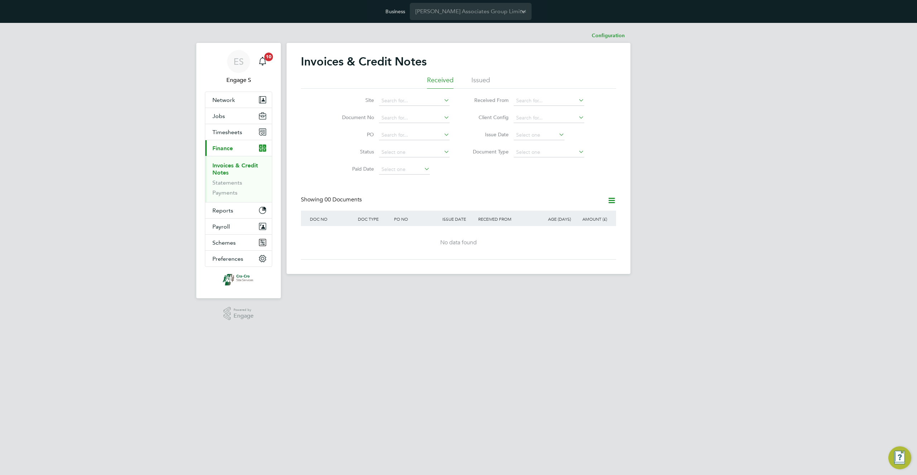
click at [476, 76] on li "Issued" at bounding box center [480, 82] width 19 height 13
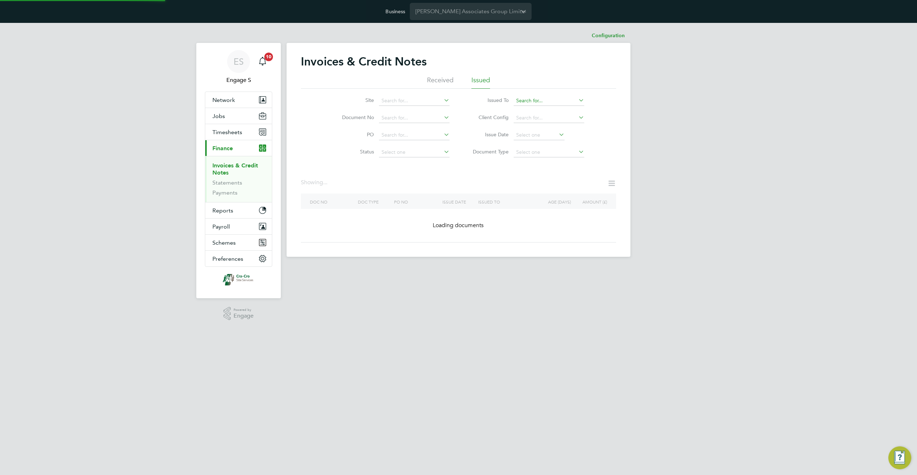
click at [531, 101] on input at bounding box center [548, 101] width 71 height 10
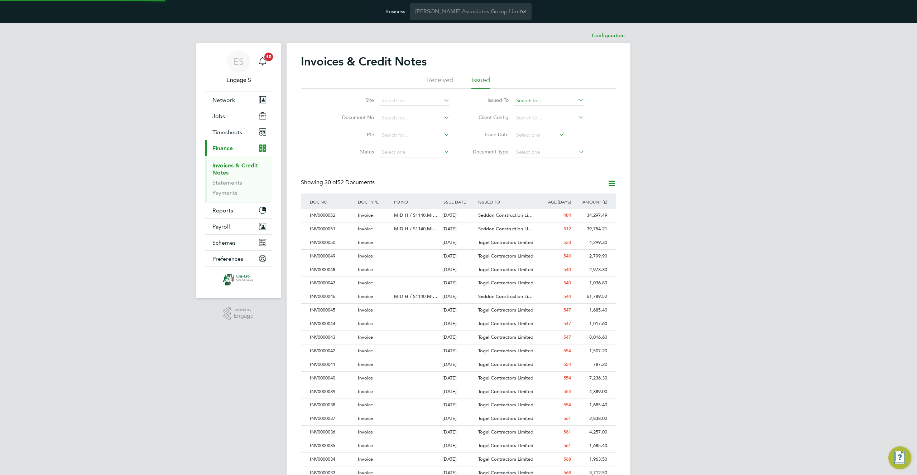
click at [572, 102] on input at bounding box center [548, 101] width 71 height 10
click at [560, 113] on li "Seddon Construction Limited" at bounding box center [549, 111] width 72 height 10
type input "Seddon Construction Limited"
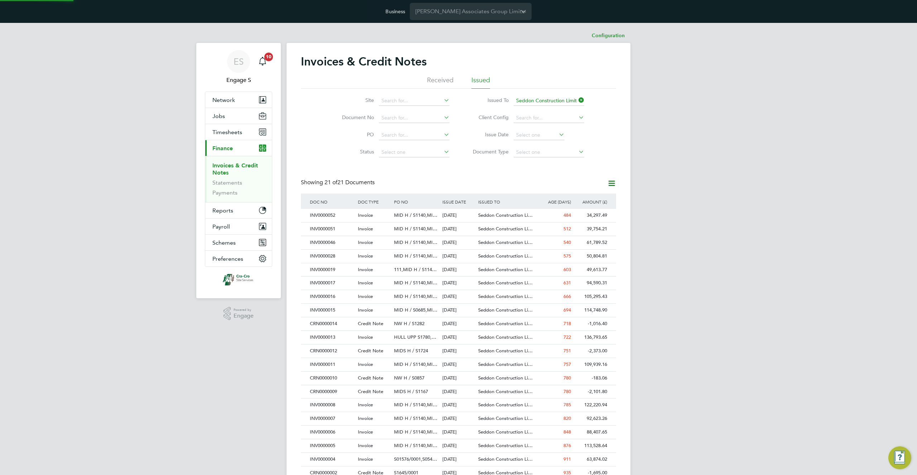
click at [479, 216] on span "Seddon Construction Li…" at bounding box center [505, 215] width 54 height 6
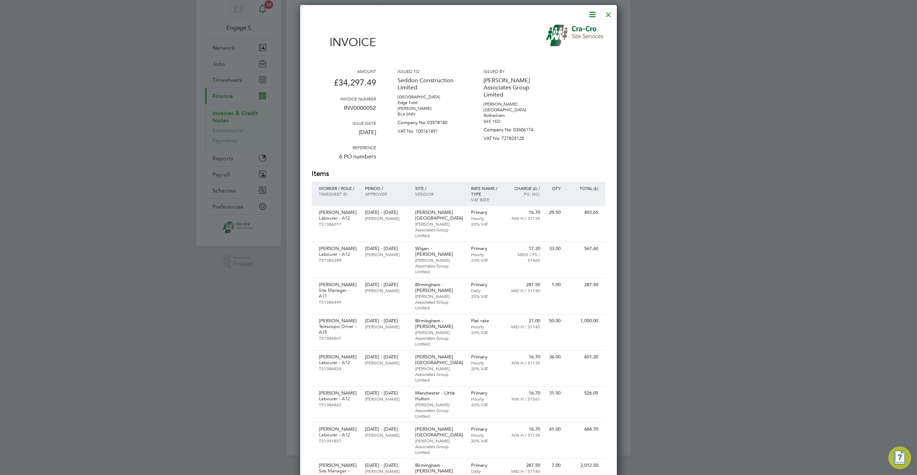
scroll to position [52, 0]
click at [477, 168] on div "Amount £34,297.49 Invoice number INV0000052 Issue date 02 May 2024 Reference 6 …" at bounding box center [458, 119] width 294 height 101
click at [593, 13] on icon at bounding box center [591, 14] width 9 height 9
click at [561, 97] on div "Amount £34,297.49 Invoice number INV0000052 Issue date 02 May 2024 Reference 6 …" at bounding box center [458, 119] width 294 height 101
click at [433, 222] on p "[PERSON_NAME] Associates Group Limited" at bounding box center [439, 230] width 49 height 17
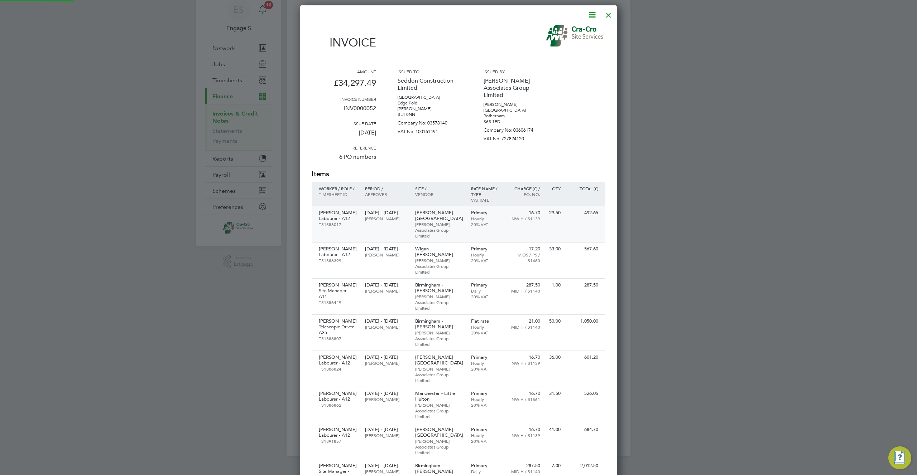
click at [521, 142] on div "Issued by Nicholas Associates Group Limited Reginald Arthur House Percy Street …" at bounding box center [515, 119] width 64 height 101
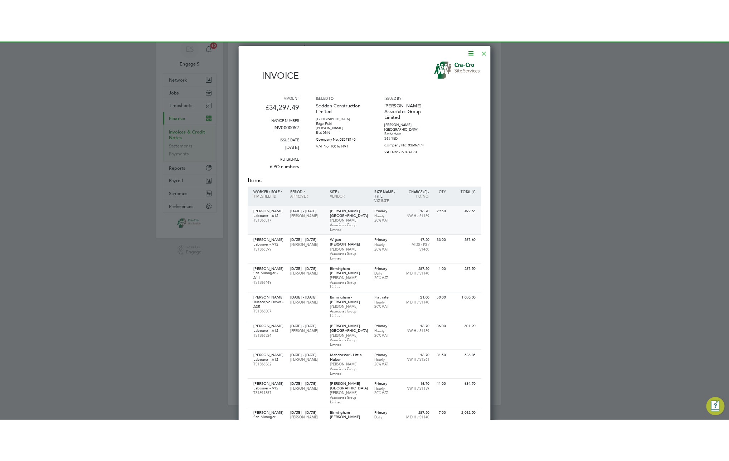
scroll to position [0, 0]
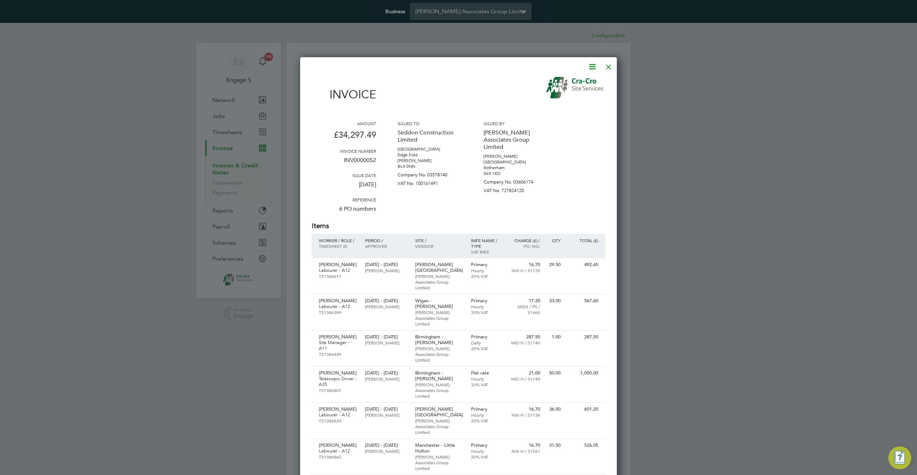
click at [609, 67] on div at bounding box center [608, 65] width 13 height 13
click at [563, 86] on img at bounding box center [575, 87] width 59 height 21
click at [608, 64] on div at bounding box center [608, 65] width 13 height 13
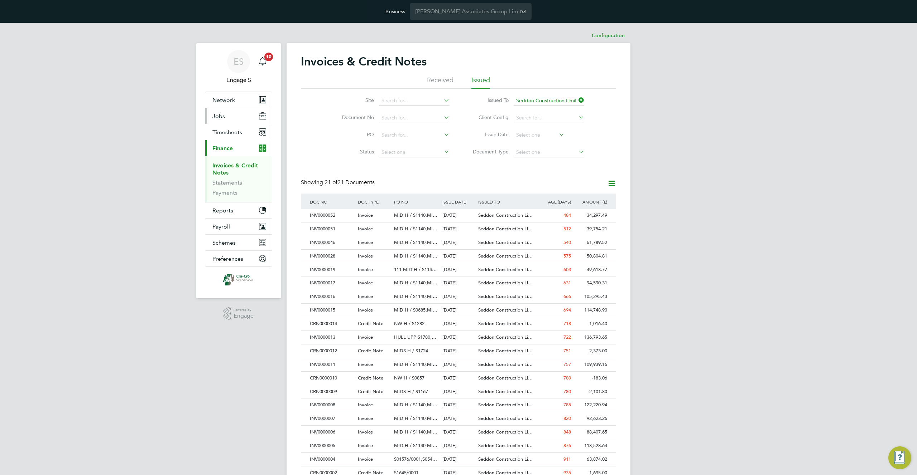
click at [222, 116] on span "Jobs" at bounding box center [218, 116] width 13 height 7
click at [235, 103] on button "Network" at bounding box center [238, 100] width 67 height 16
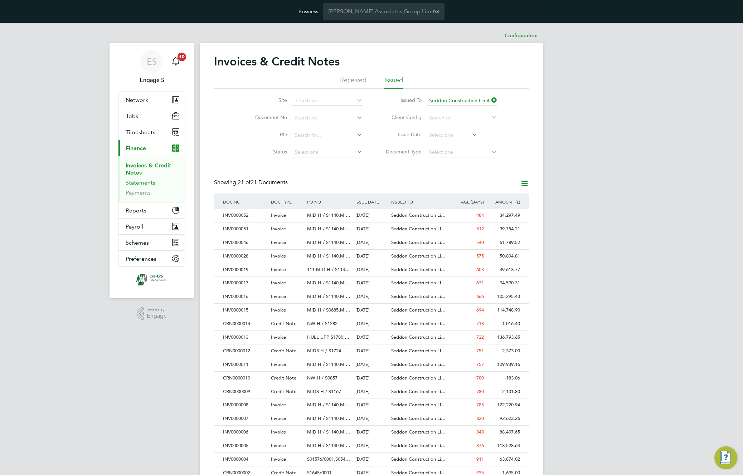
click at [141, 182] on link "Statements" at bounding box center [141, 182] width 30 height 7
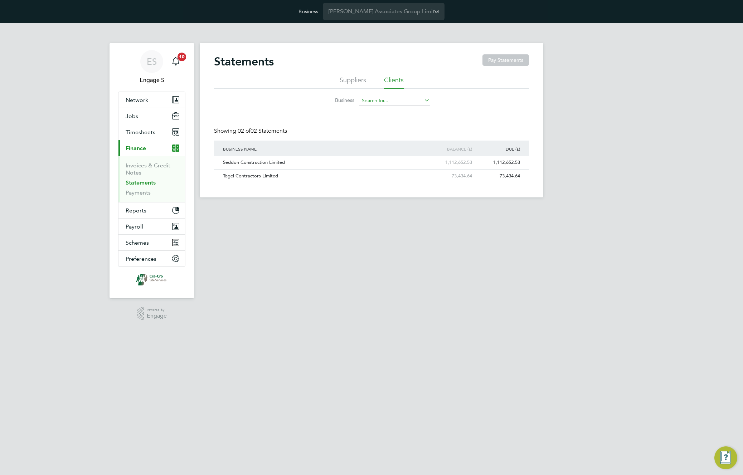
click at [375, 101] on input at bounding box center [394, 101] width 71 height 10
click at [376, 109] on li "Sedd on Construction Limited" at bounding box center [395, 111] width 72 height 10
type input "Seddon Construction Limited"
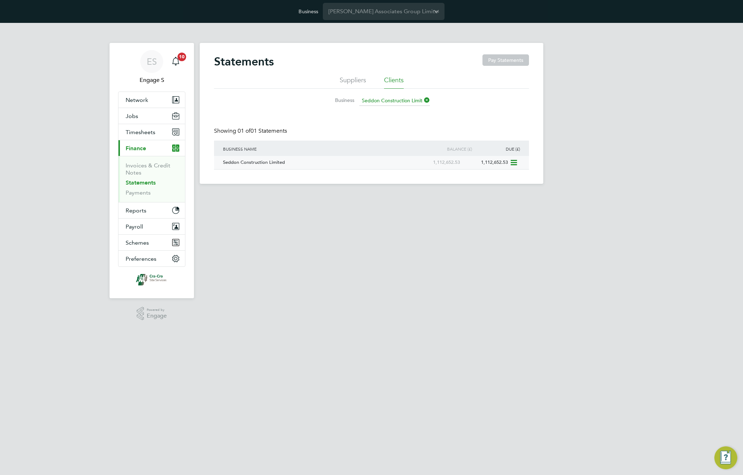
click at [430, 161] on div "1,112,652.53" at bounding box center [438, 162] width 48 height 13
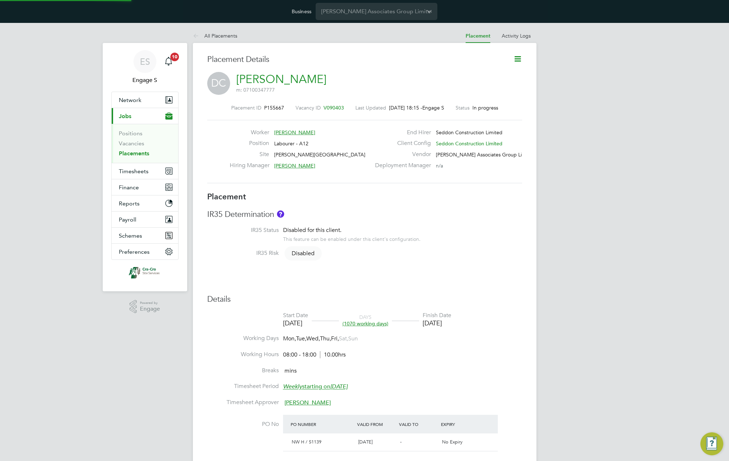
scroll to position [12, 67]
click at [517, 58] on icon at bounding box center [517, 58] width 9 height 9
click at [265, 80] on link "Darrell C" at bounding box center [281, 79] width 90 height 14
click at [140, 168] on span "Timesheets" at bounding box center [134, 171] width 30 height 7
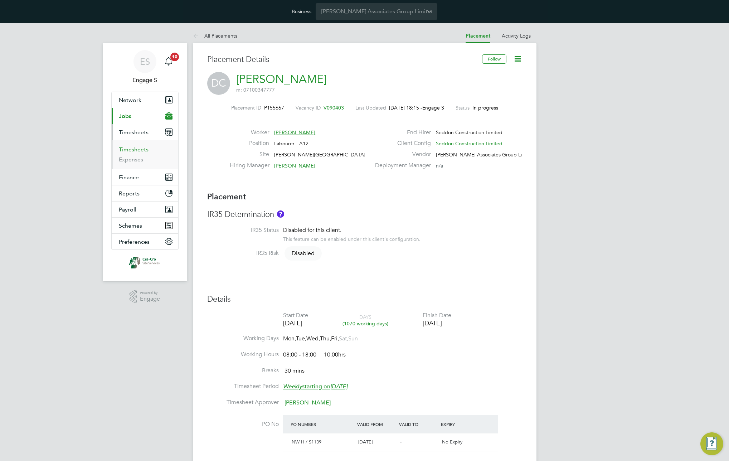
click at [132, 146] on link "Timesheets" at bounding box center [134, 149] width 30 height 7
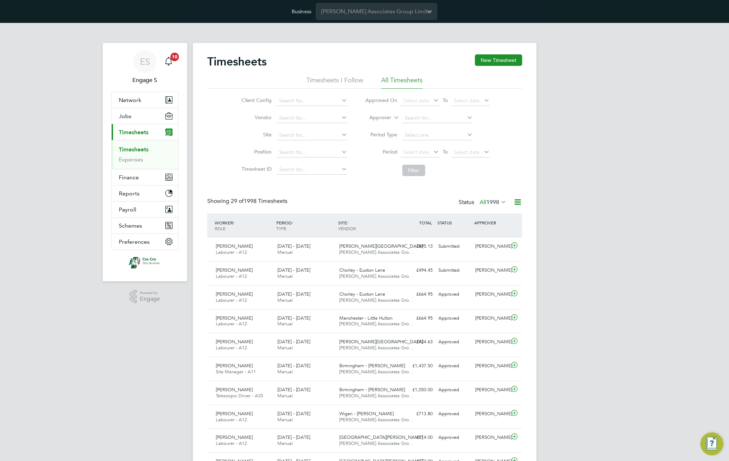
scroll to position [18, 62]
click at [394, 249] on div "Preston - Miller Road Nicholas Associates Gro…" at bounding box center [368, 250] width 62 height 18
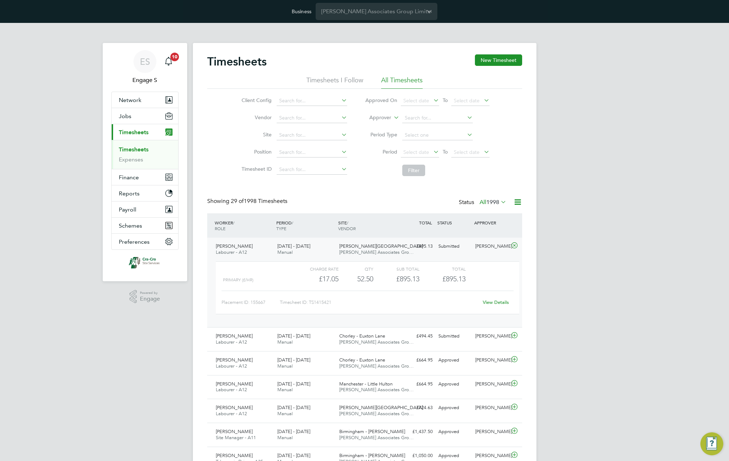
click at [492, 303] on link "View Details" at bounding box center [496, 302] width 26 height 6
click at [140, 177] on button "Finance" at bounding box center [145, 177] width 67 height 16
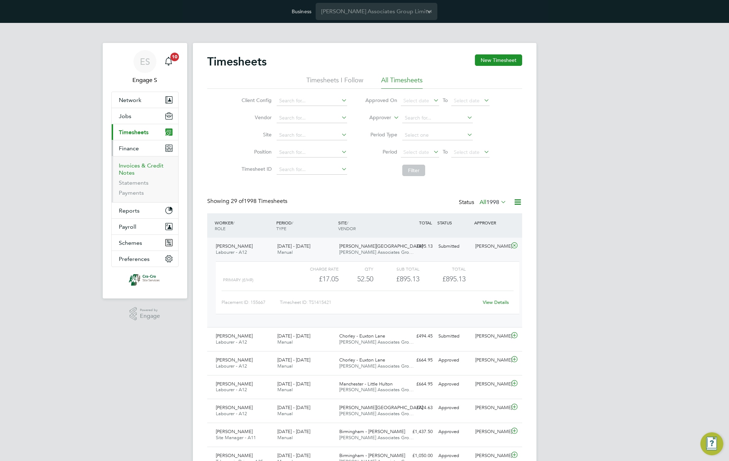
click at [126, 163] on link "Invoices & Credit Notes" at bounding box center [141, 169] width 45 height 14
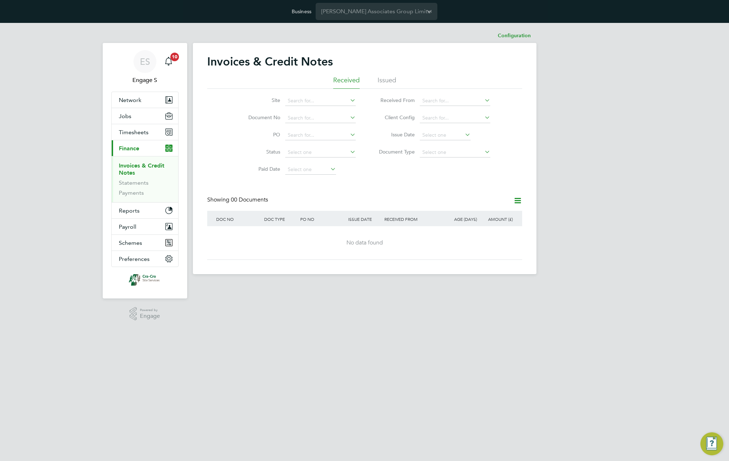
click at [386, 81] on li "Issued" at bounding box center [387, 82] width 19 height 13
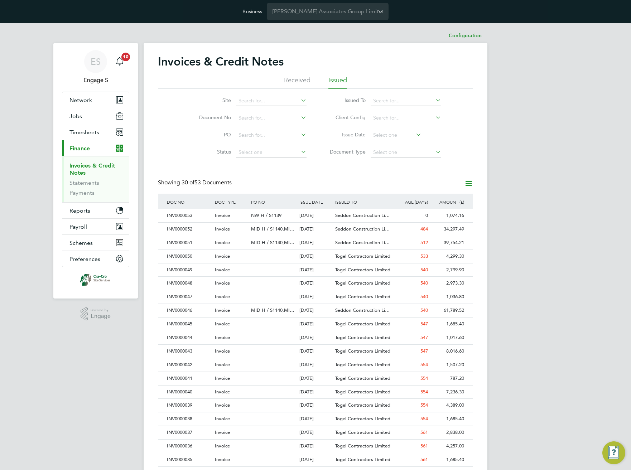
scroll to position [14, 49]
click at [373, 191] on div "Showing 30 of 53 Documents" at bounding box center [315, 186] width 315 height 15
click at [330, 214] on div "[DATE]" at bounding box center [316, 215] width 36 height 13
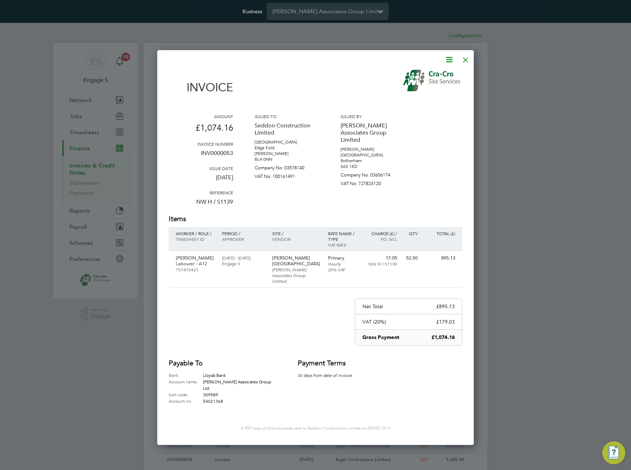
click at [448, 61] on icon at bounding box center [449, 59] width 9 height 9
click at [572, 171] on div at bounding box center [315, 235] width 631 height 470
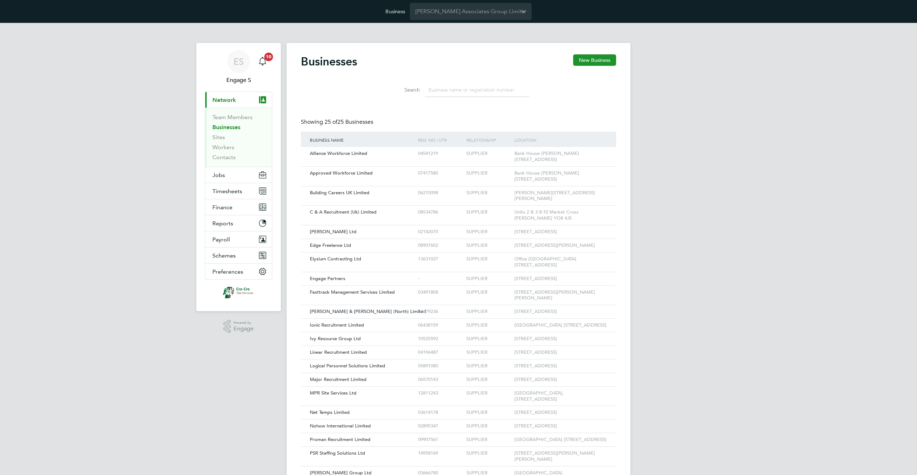
click at [450, 89] on input at bounding box center [477, 90] width 105 height 14
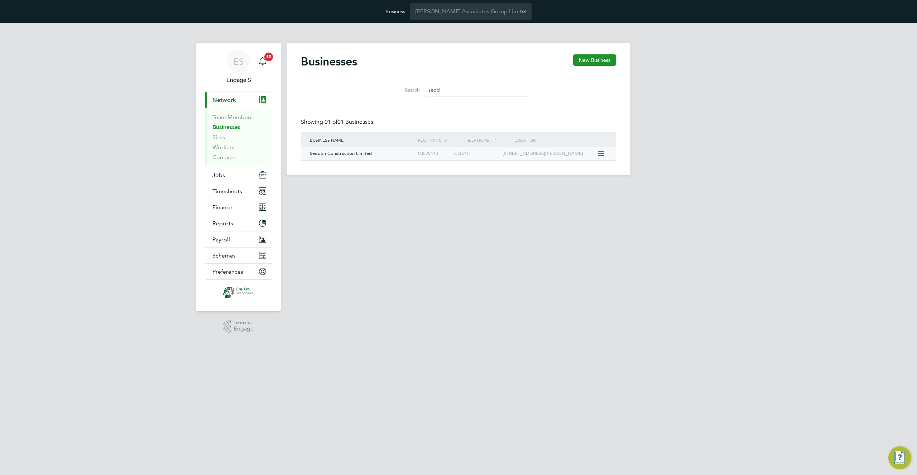
type input "sedd"
click at [430, 154] on div "03578140" at bounding box center [434, 153] width 36 height 13
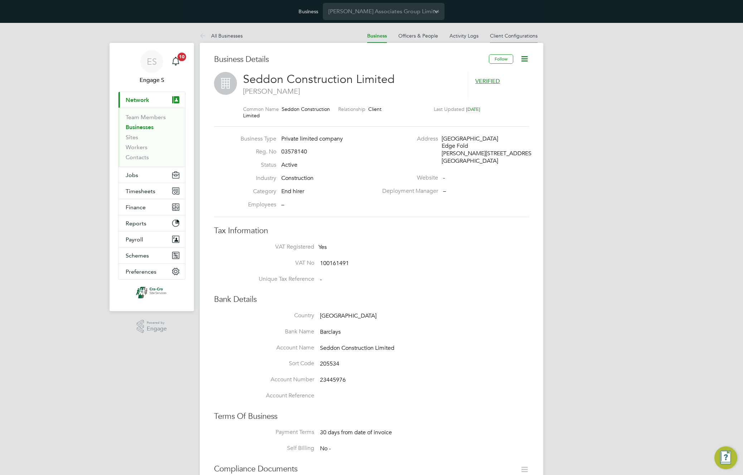
click at [522, 36] on link "Client Configurations" at bounding box center [514, 36] width 48 height 6
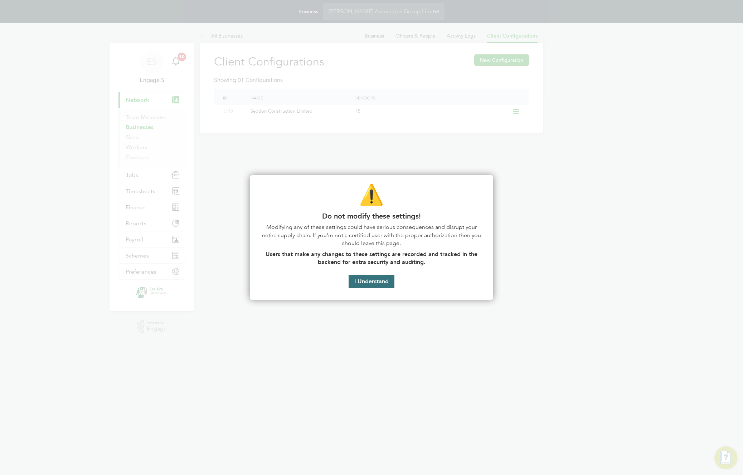
click at [367, 284] on button "I Understand" at bounding box center [372, 282] width 46 height 14
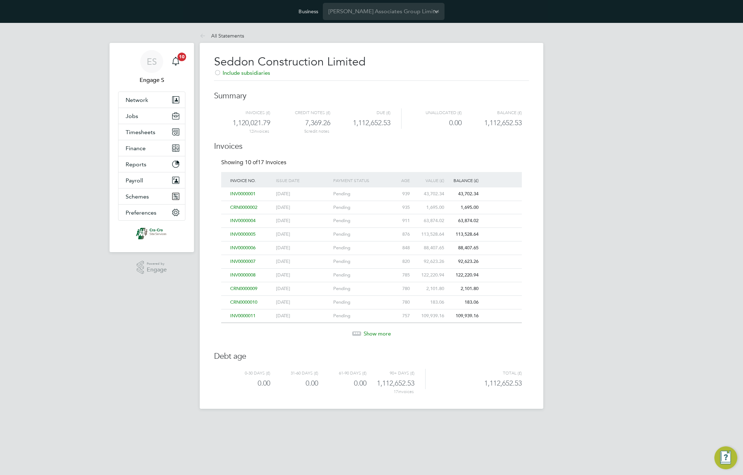
click at [270, 190] on div "INV0000001" at bounding box center [251, 194] width 46 height 13
click at [250, 192] on span "INV0000001" at bounding box center [242, 194] width 25 height 6
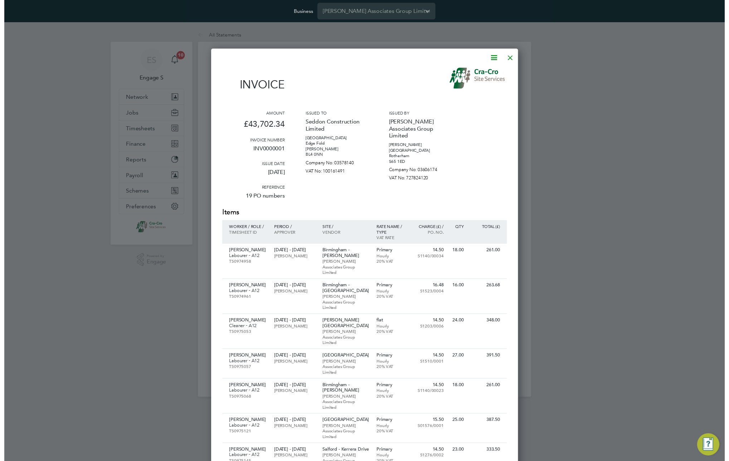
scroll to position [1982, 317]
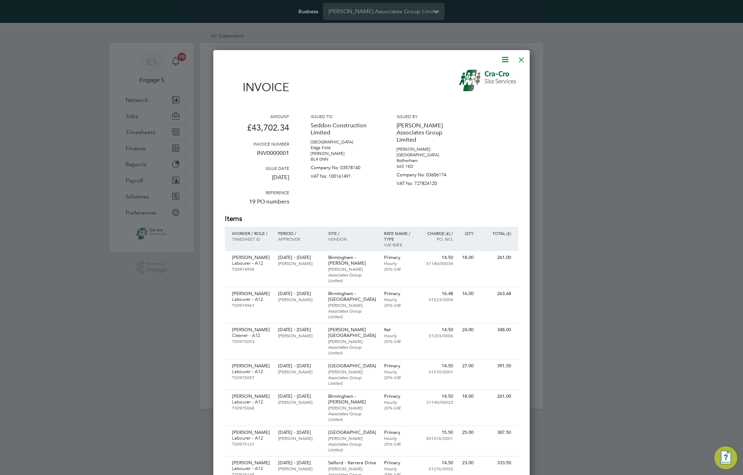
click at [521, 58] on div at bounding box center [521, 58] width 13 height 13
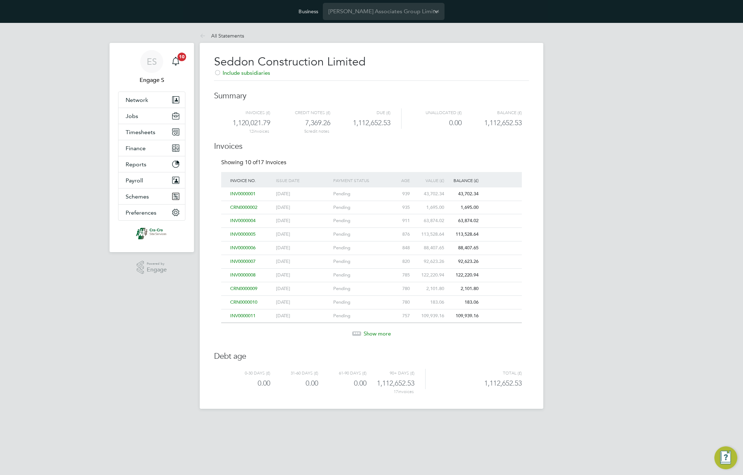
click at [357, 194] on div "Pending" at bounding box center [360, 194] width 57 height 13
click at [142, 149] on span "Finance" at bounding box center [136, 148] width 20 height 7
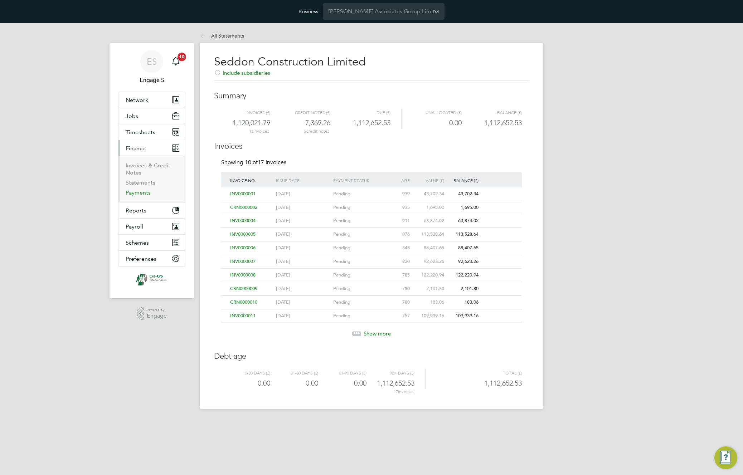
click at [133, 194] on link "Payments" at bounding box center [138, 192] width 25 height 7
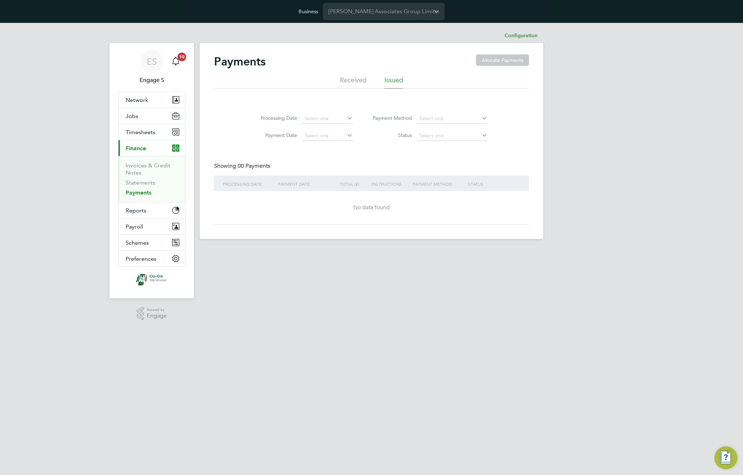
click at [352, 77] on li "Received" at bounding box center [353, 82] width 26 height 13
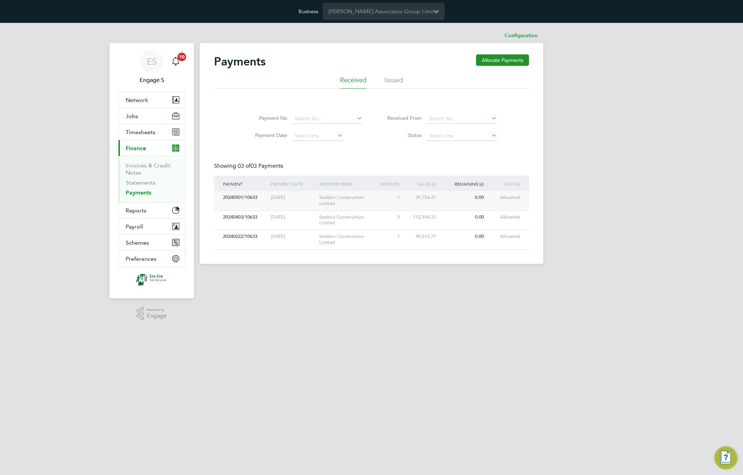
click at [328, 201] on div "Seddon Construction Limited" at bounding box center [348, 200] width 60 height 19
click at [129, 167] on link "Invoices & Credit Notes" at bounding box center [148, 169] width 45 height 14
click at [130, 170] on link "Invoices & Credit Notes" at bounding box center [148, 169] width 45 height 14
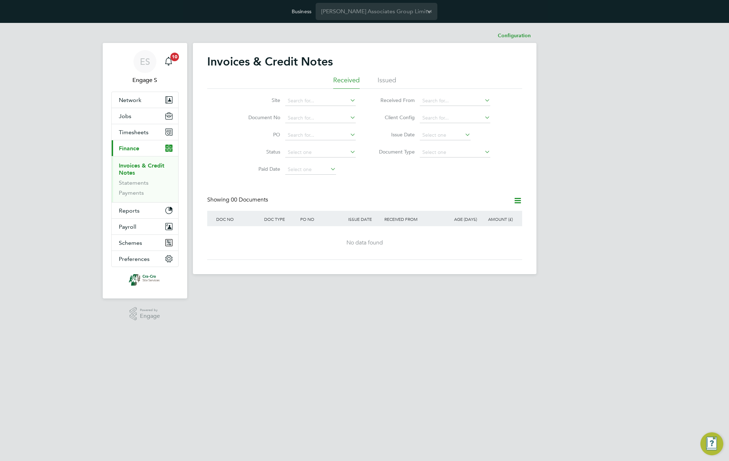
click at [391, 76] on div "Invoices & Credit Notes" at bounding box center [364, 64] width 315 height 21
click at [390, 79] on li "Issued" at bounding box center [387, 82] width 19 height 13
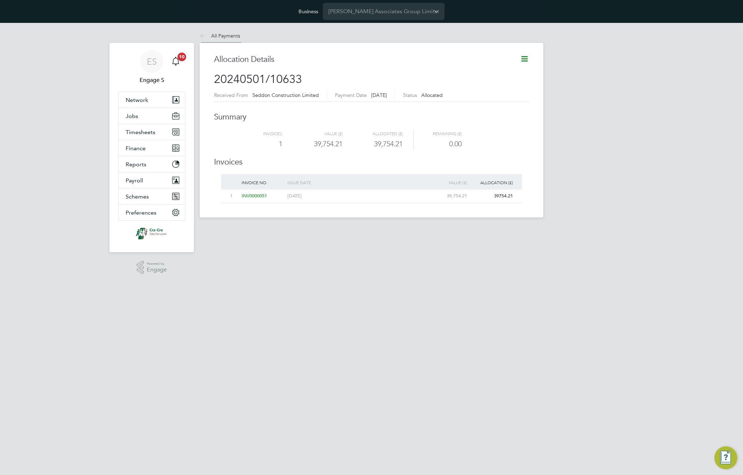
click at [222, 34] on link "All Payments" at bounding box center [220, 36] width 40 height 6
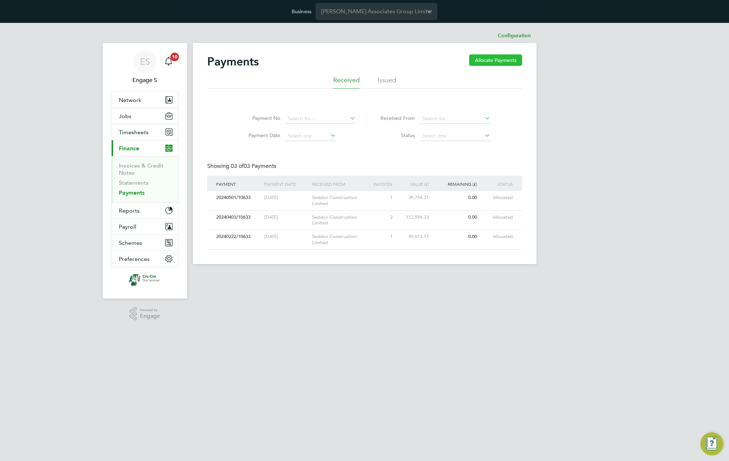
drag, startPoint x: 517, startPoint y: 63, endPoint x: 512, endPoint y: 64, distance: 4.7
click at [512, 64] on button "Allocate Payments" at bounding box center [495, 59] width 53 height 11
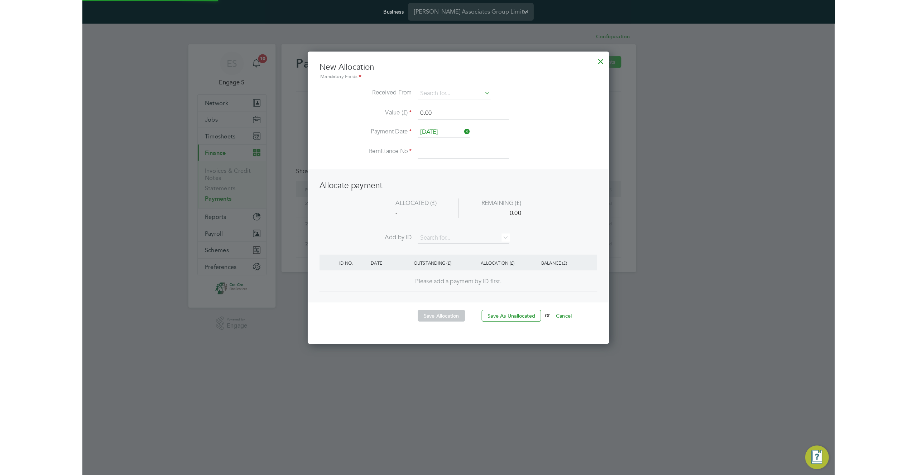
scroll to position [284, 292]
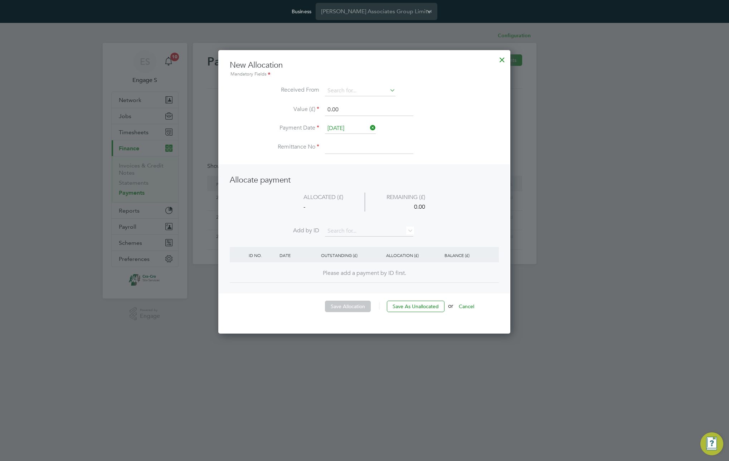
click at [369, 202] on div "0.00" at bounding box center [406, 207] width 82 height 10
click at [474, 307] on button "Cancel" at bounding box center [466, 306] width 27 height 11
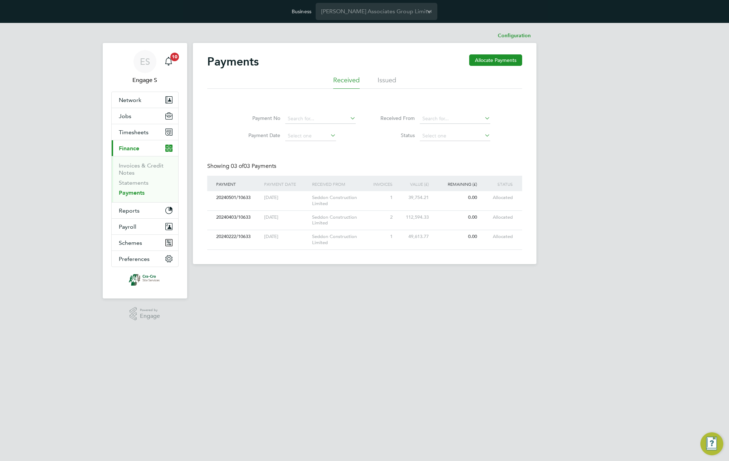
click at [265, 68] on div "Payments Allocate Payments" at bounding box center [364, 64] width 315 height 21
click at [441, 119] on input at bounding box center [455, 119] width 71 height 10
click at [446, 128] on li "Seddon Construction Limited" at bounding box center [455, 129] width 72 height 10
type input "Seddon Construction Limited"
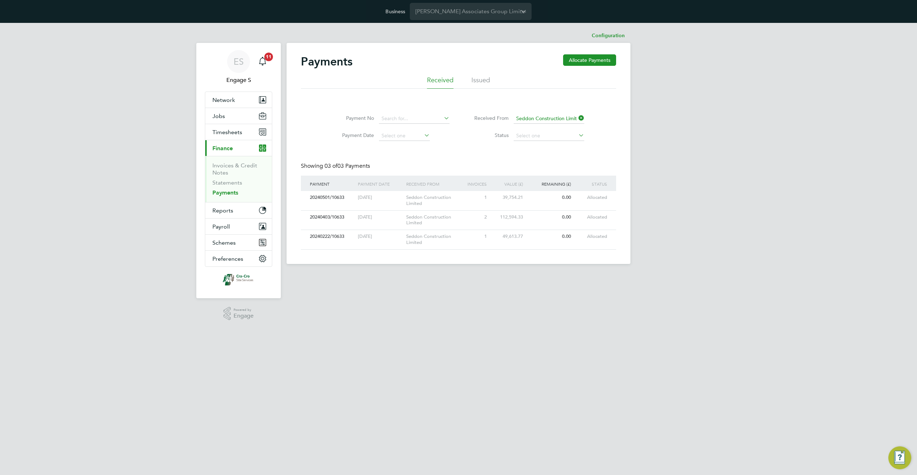
click at [662, 149] on div "ES Engage S Notifications 11 Applications: Network Team Members Businesses Site…" at bounding box center [458, 149] width 917 height 253
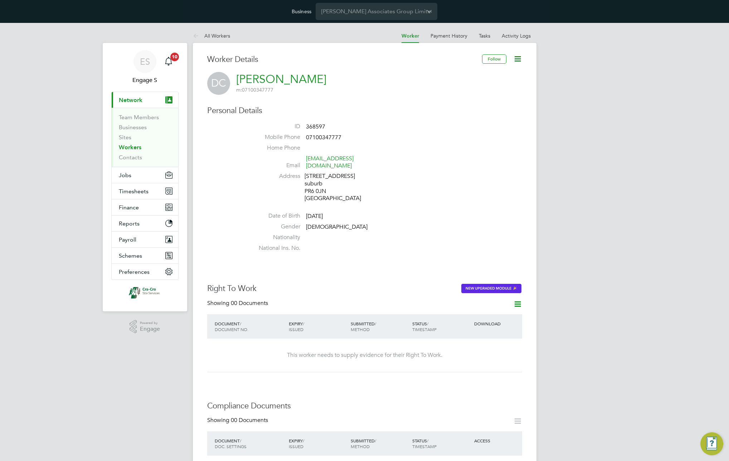
click at [519, 60] on icon at bounding box center [517, 58] width 9 height 9
click at [443, 113] on li "Impersonate" at bounding box center [477, 116] width 90 height 10
click at [351, 87] on div "DC [PERSON_NAME] m: 07100347777" at bounding box center [364, 83] width 315 height 23
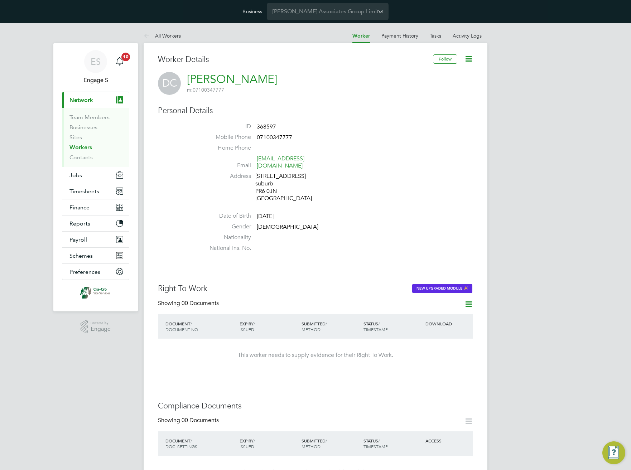
click at [348, 71] on div "Worker Details" at bounding box center [295, 63] width 275 height 18
click at [98, 117] on link "Team Members" at bounding box center [89, 117] width 40 height 7
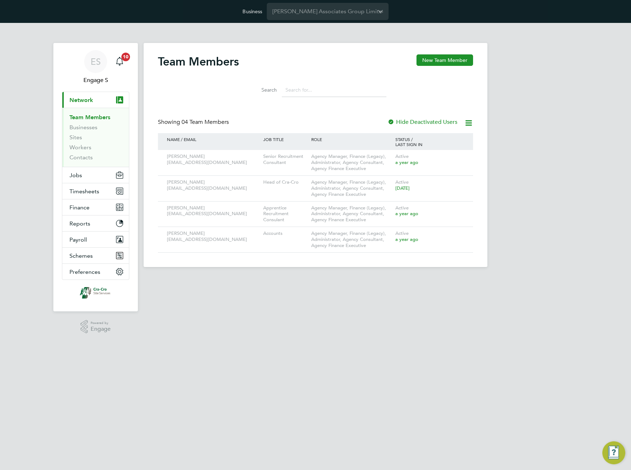
click at [303, 87] on input at bounding box center [334, 90] width 105 height 14
click at [309, 84] on input at bounding box center [334, 90] width 105 height 14
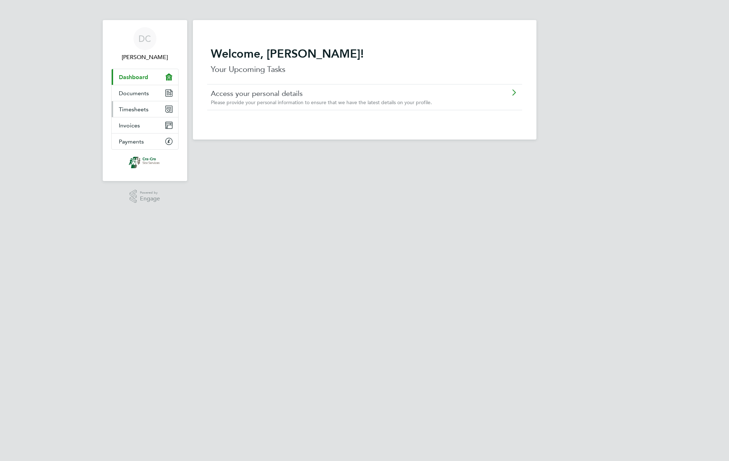
click at [140, 110] on span "Timesheets" at bounding box center [134, 109] width 30 height 7
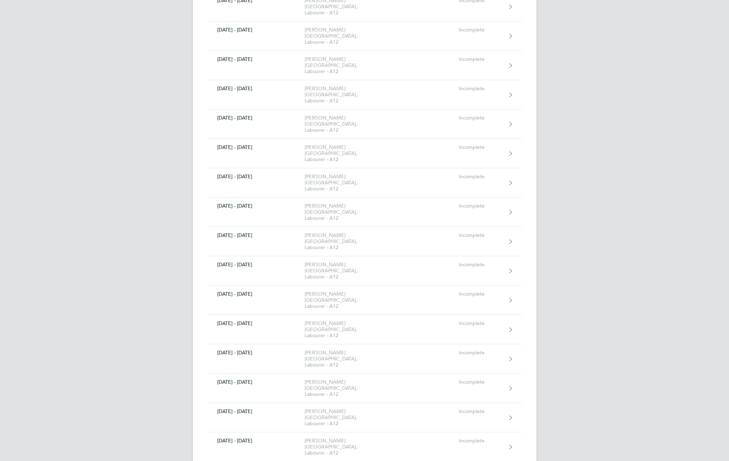
scroll to position [1945, 0]
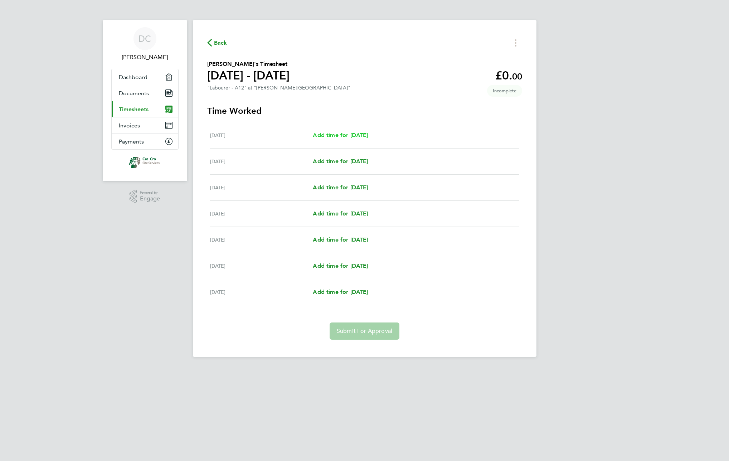
click at [368, 134] on span "Add time for Mon 11 Aug" at bounding box center [340, 135] width 55 height 7
select select "30"
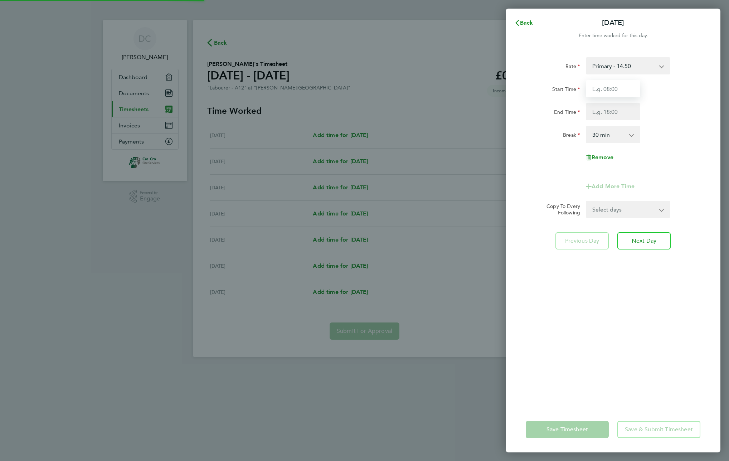
click at [608, 87] on input "Start Time" at bounding box center [613, 88] width 54 height 17
type input "11:00"
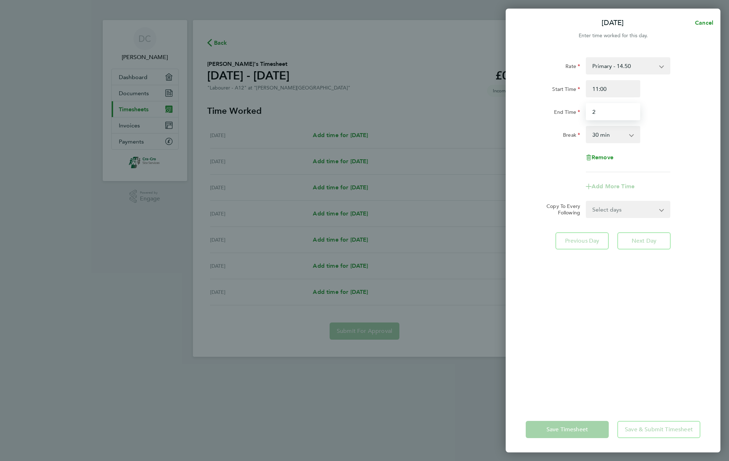
click at [613, 115] on input "2" at bounding box center [613, 111] width 54 height 17
type input "22:00"
click at [664, 132] on div "Break 0 min 15 min 30 min 45 min 60 min 75 min 90 min" at bounding box center [613, 134] width 180 height 17
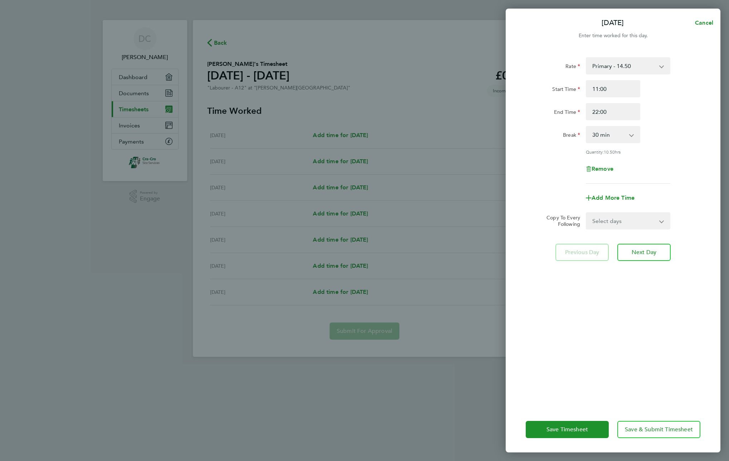
click at [656, 221] on select "Select days Day Weekday (Mon-Fri) Weekend (Sat-Sun) Tuesday Wednesday Thursday …" at bounding box center [624, 221] width 75 height 16
select select "WEEKDAY"
click at [587, 213] on select "Select days Day Weekday (Mon-Fri) Weekend (Sat-Sun) Tuesday Wednesday Thursday …" at bounding box center [624, 221] width 75 height 16
select select "2025-08-17"
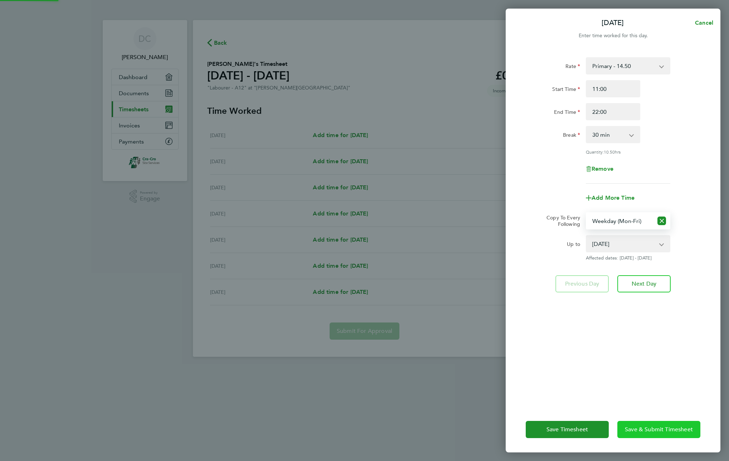
click at [654, 428] on span "Save & Submit Timesheet" at bounding box center [659, 429] width 68 height 7
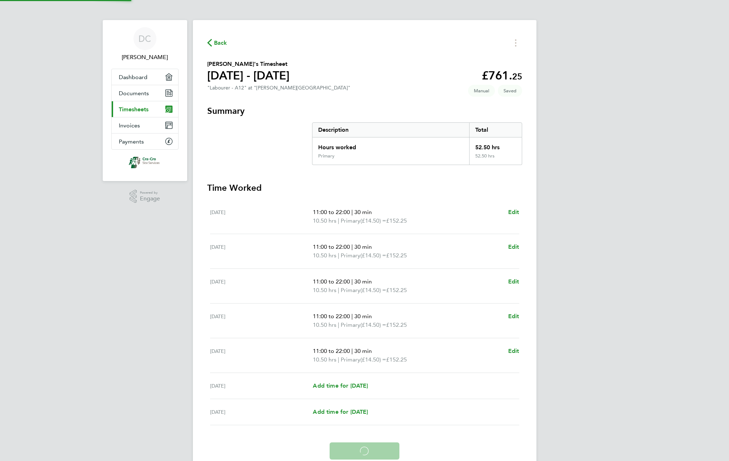
click at [470, 150] on div "52.50 hrs" at bounding box center [495, 145] width 52 height 16
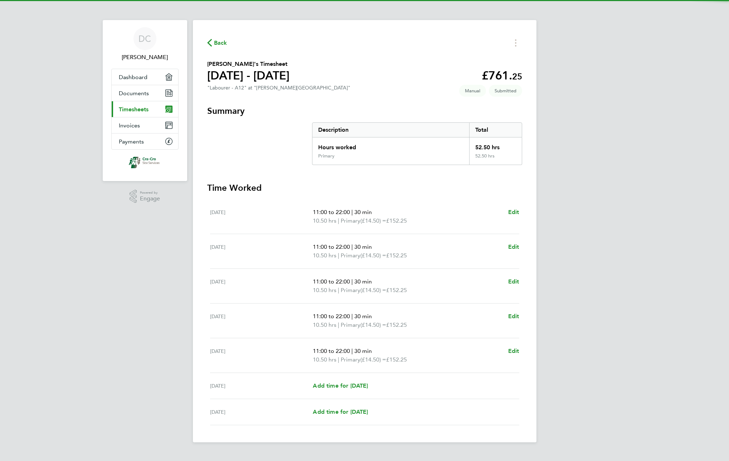
drag, startPoint x: 470, startPoint y: 150, endPoint x: 443, endPoint y: 150, distance: 27.2
click at [443, 150] on div "Hours worked" at bounding box center [391, 145] width 157 height 16
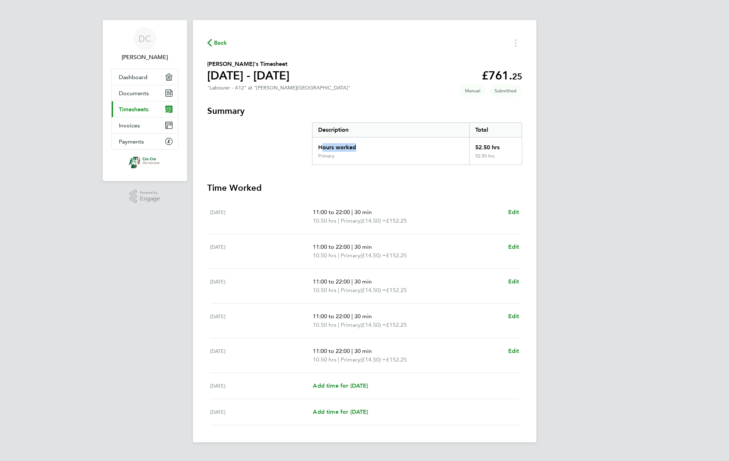
click at [443, 150] on div "Hours worked" at bounding box center [391, 145] width 157 height 16
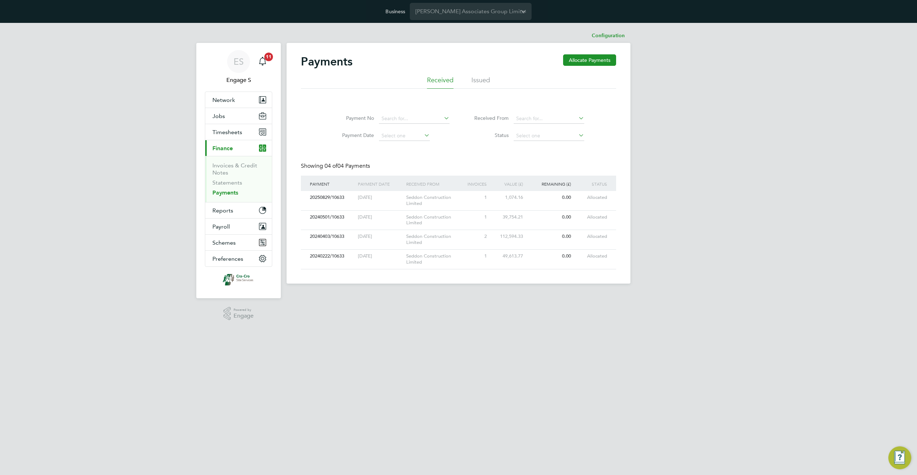
click at [749, 189] on div "ES Engage S Notifications 11 Applications: Network Team Members Businesses Site…" at bounding box center [458, 159] width 917 height 272
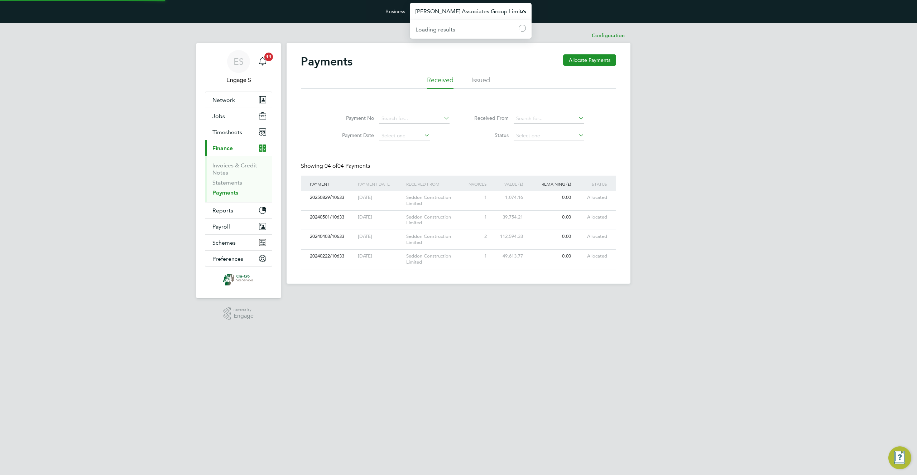
click at [459, 11] on input "[PERSON_NAME] Associates Group Limited" at bounding box center [471, 11] width 122 height 17
click at [338, 97] on div "Payments Allocate Payments Received Issued Payment No Payment Date Received Fro…" at bounding box center [458, 161] width 315 height 215
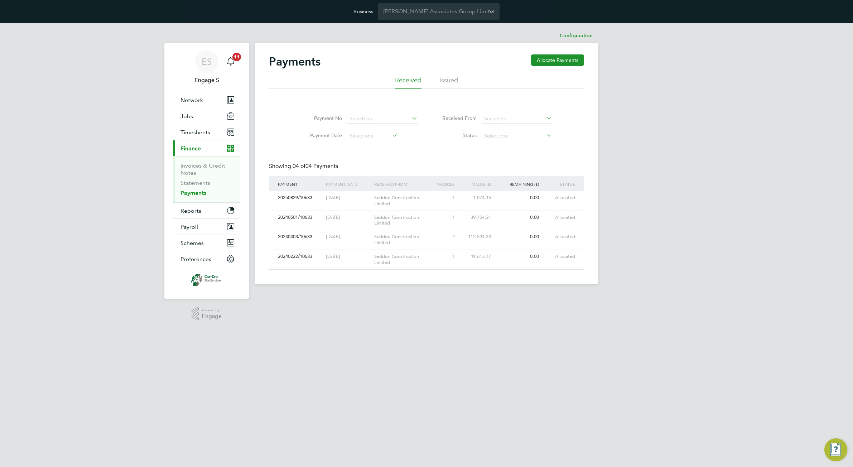
click at [613, 156] on div "ES Engage S Notifications 11 Applications: Network Team Members Businesses Site…" at bounding box center [426, 159] width 853 height 272
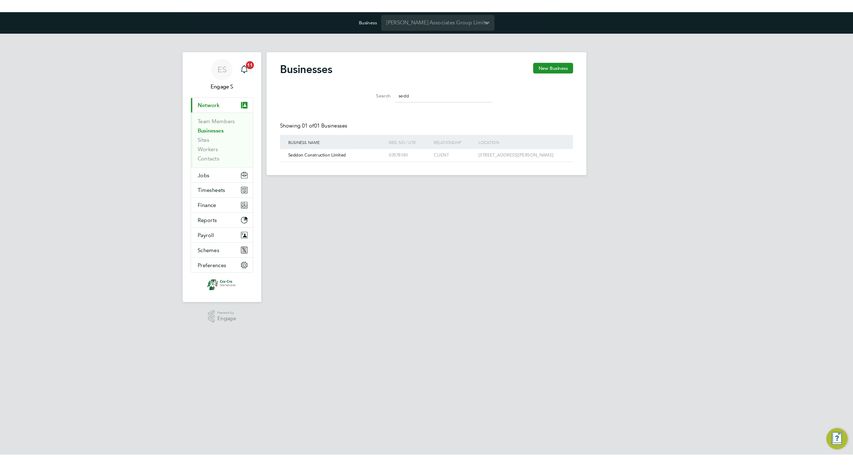
scroll to position [14, 109]
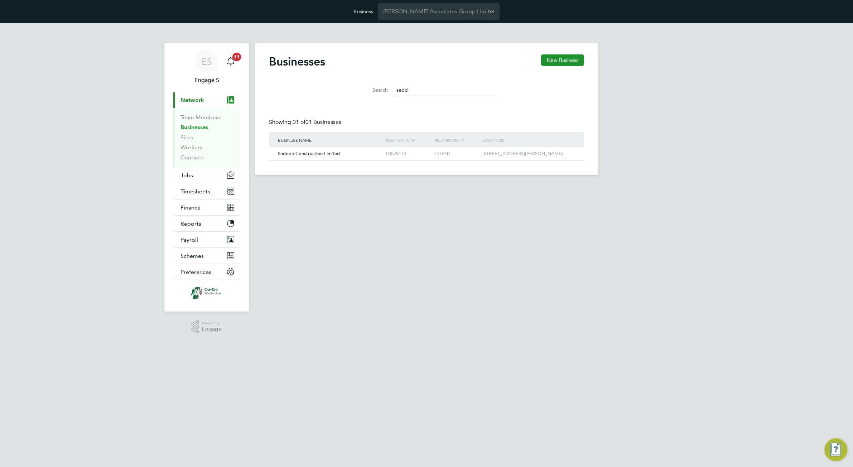
click at [686, 88] on div "ES Engage S Notifications 11 Applications: Current page: Network Team Members B…" at bounding box center [426, 105] width 853 height 164
